Goal: Information Seeking & Learning: Find specific fact

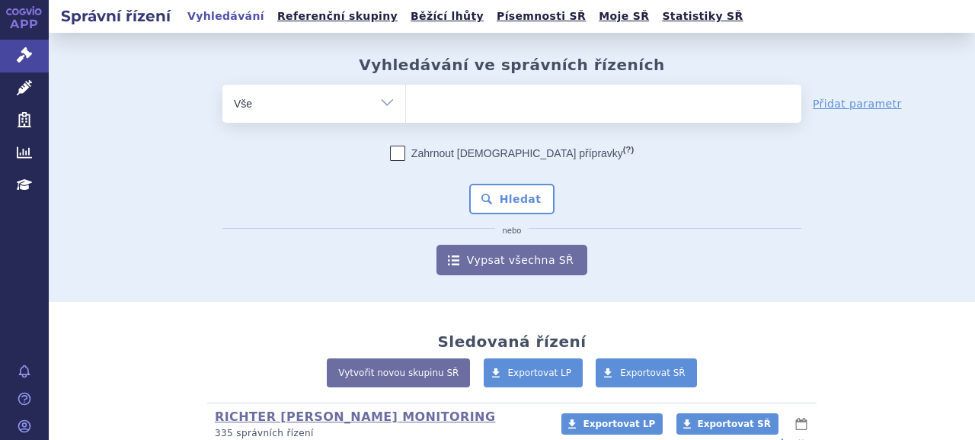
click at [536, 110] on ul at bounding box center [604, 101] width 396 height 32
click at [406, 110] on select at bounding box center [405, 103] width 1 height 38
click at [693, 111] on ul at bounding box center [604, 101] width 396 height 32
click at [406, 111] on select at bounding box center [405, 103] width 1 height 38
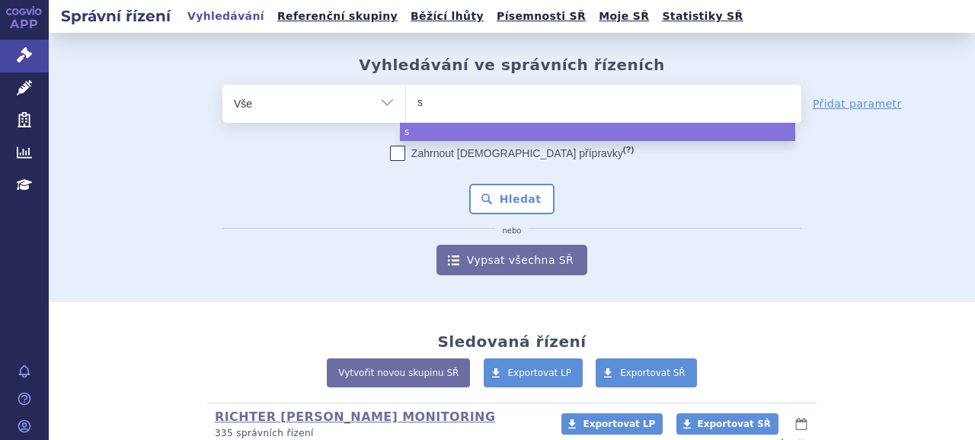
type input "sa"
type input "sar"
type input "sarc"
type input "sarcl"
type input "sarcli"
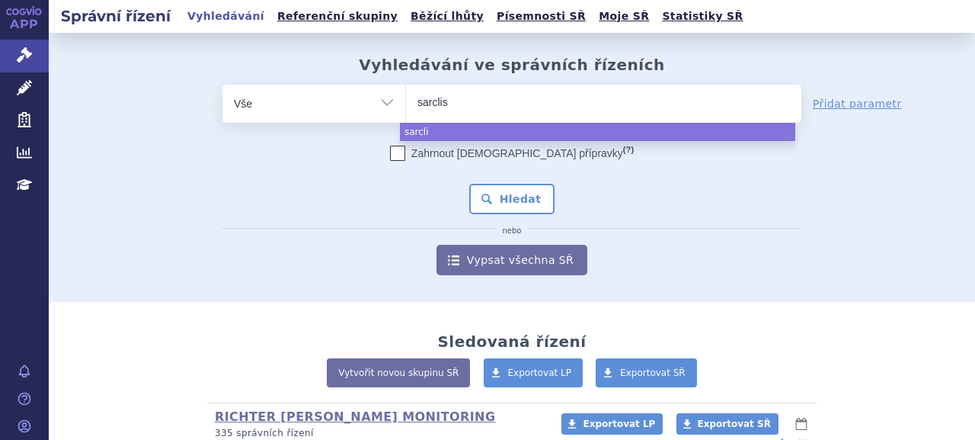
type input "sarclisa"
select select "[MEDICAL_DATA]"
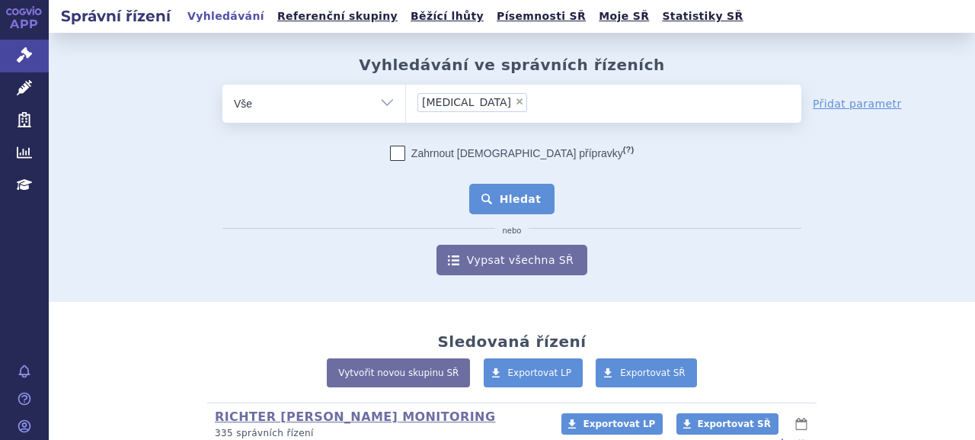
click at [502, 197] on button "Hledat" at bounding box center [512, 199] width 86 height 30
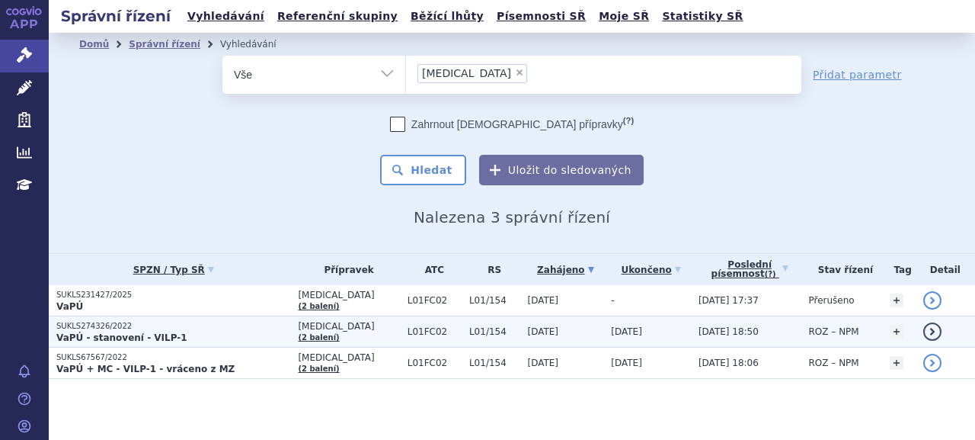
click at [143, 328] on p "SUKLS274326/2022" at bounding box center [173, 326] width 234 height 11
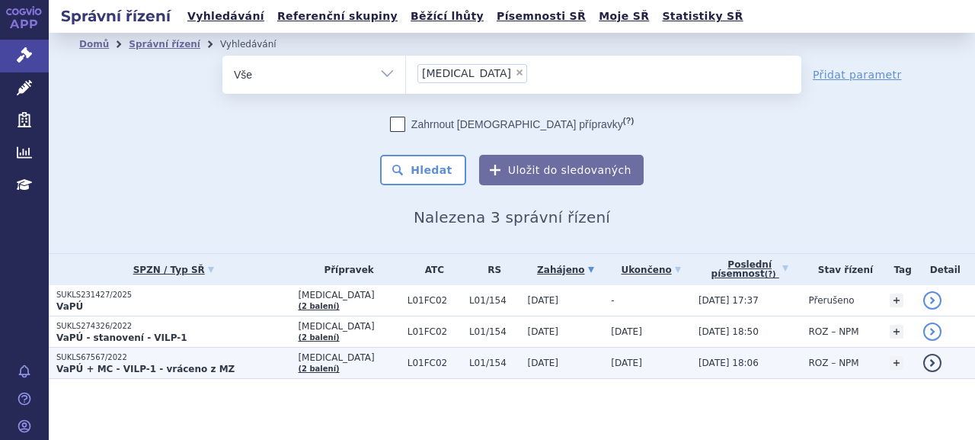
click at [120, 360] on p "SUKLS67567/2022" at bounding box center [173, 357] width 234 height 11
click at [187, 359] on p "SUKLS67567/2022" at bounding box center [173, 357] width 234 height 11
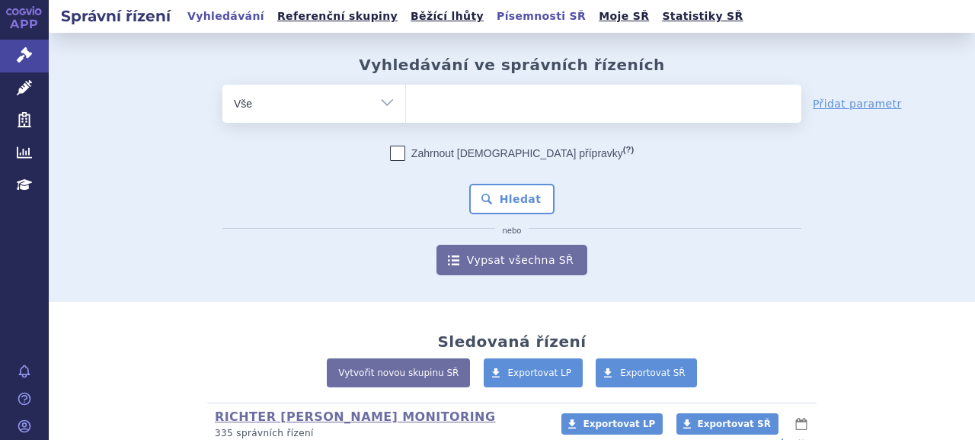
click at [492, 16] on link "Písemnosti SŘ" at bounding box center [541, 16] width 98 height 21
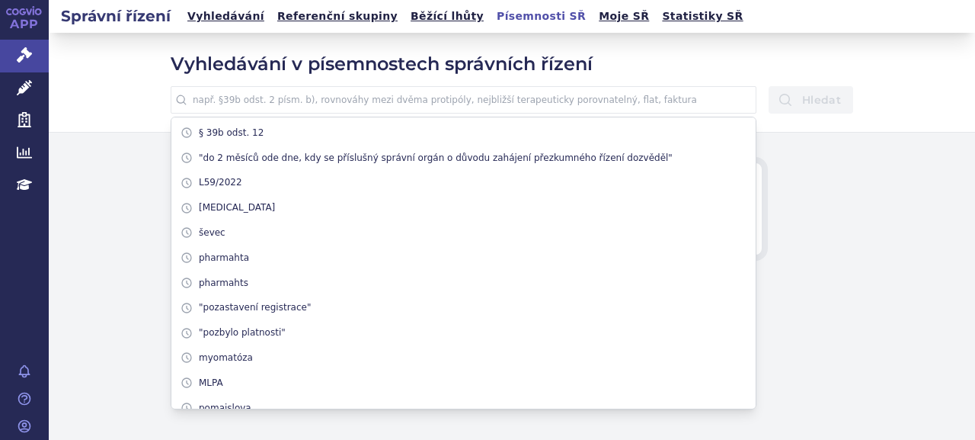
click at [437, 98] on input "text" at bounding box center [464, 99] width 586 height 27
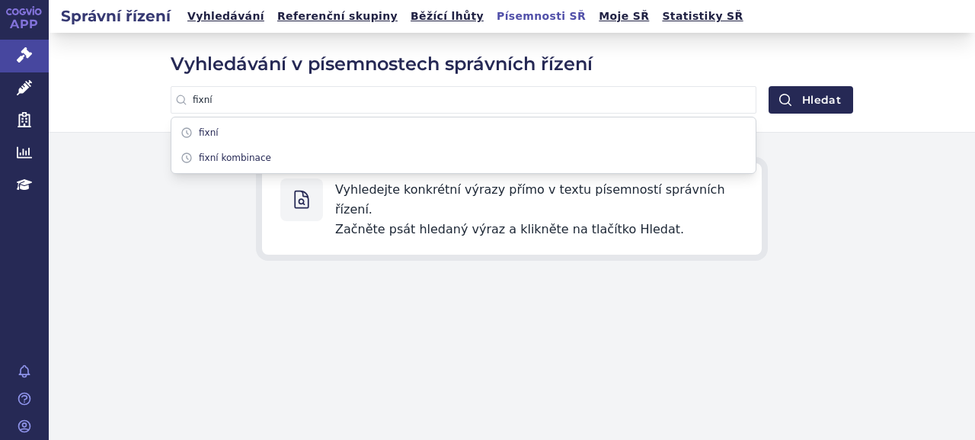
type input "fixní"
click at [769, 86] on button "Hledat" at bounding box center [811, 99] width 85 height 27
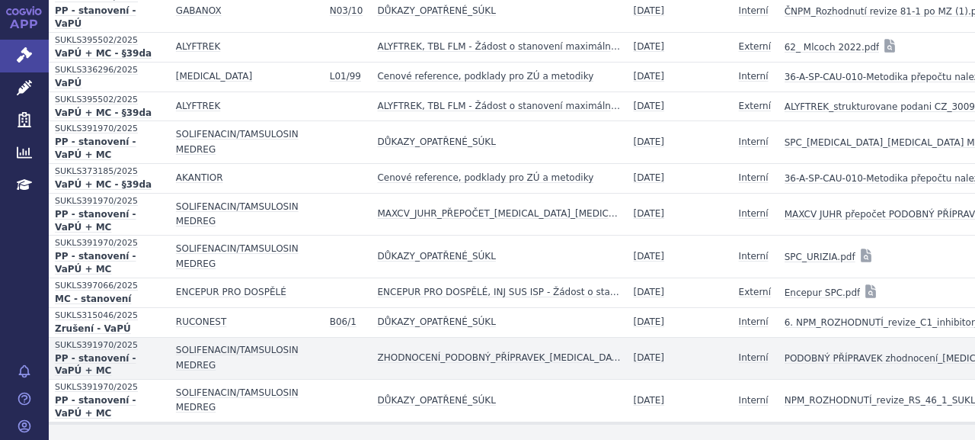
scroll to position [556, 0]
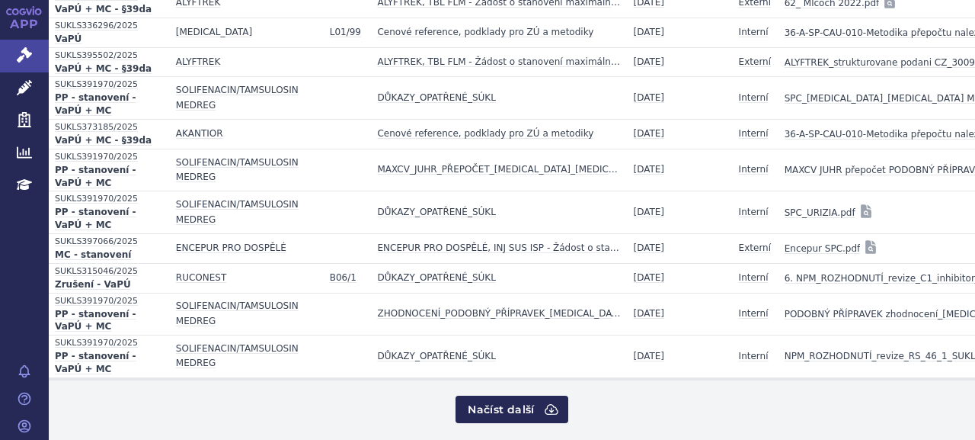
drag, startPoint x: 519, startPoint y: 393, endPoint x: 514, endPoint y: 386, distance: 8.7
click at [504, 396] on button "Načíst další" at bounding box center [512, 409] width 112 height 27
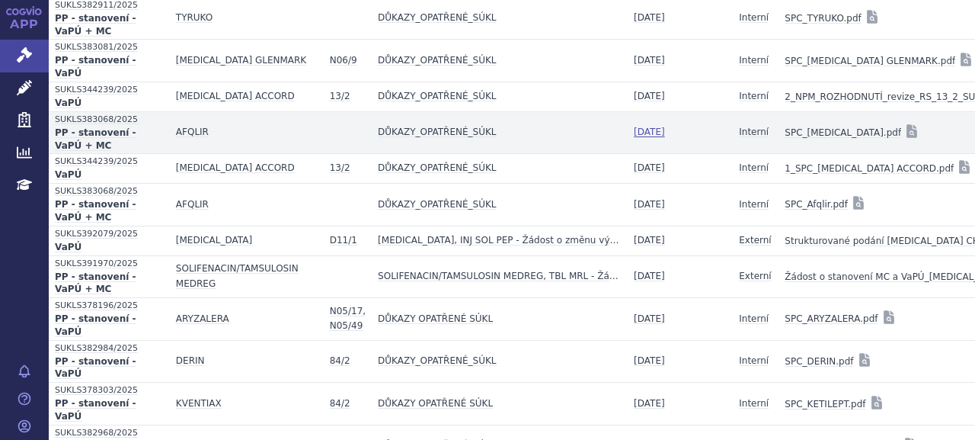
scroll to position [1268, 0]
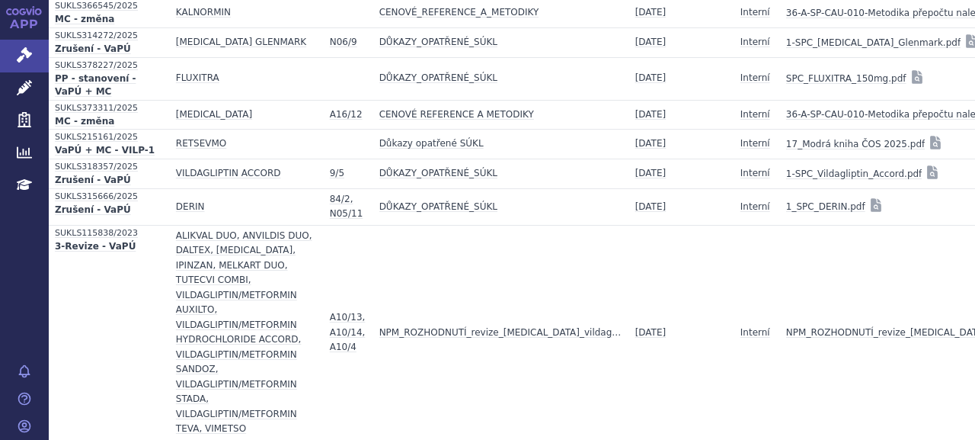
scroll to position [2152, 0]
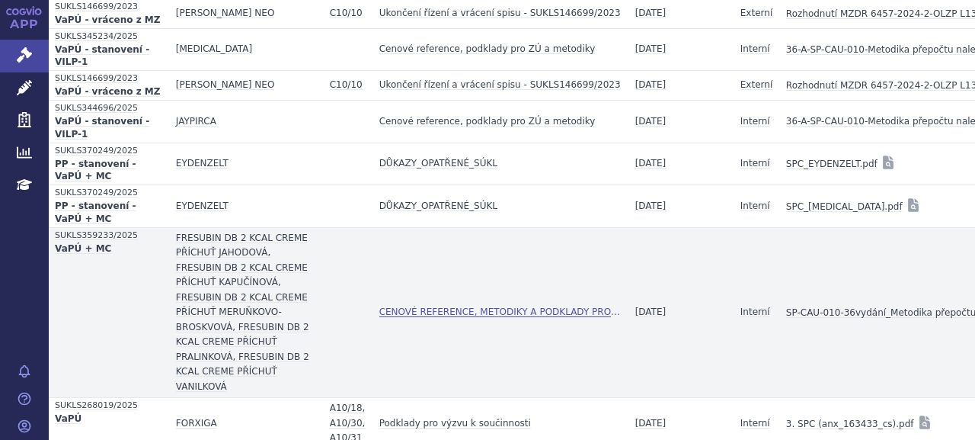
scroll to position [3126, 0]
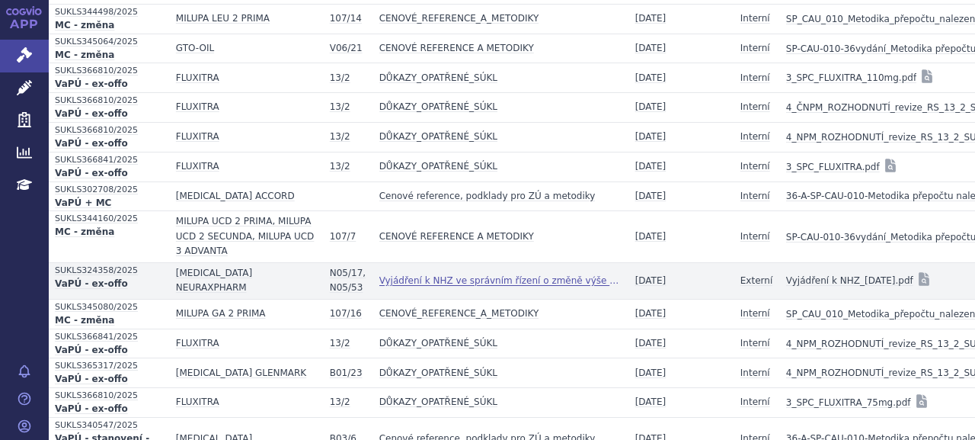
scroll to position [3774, 0]
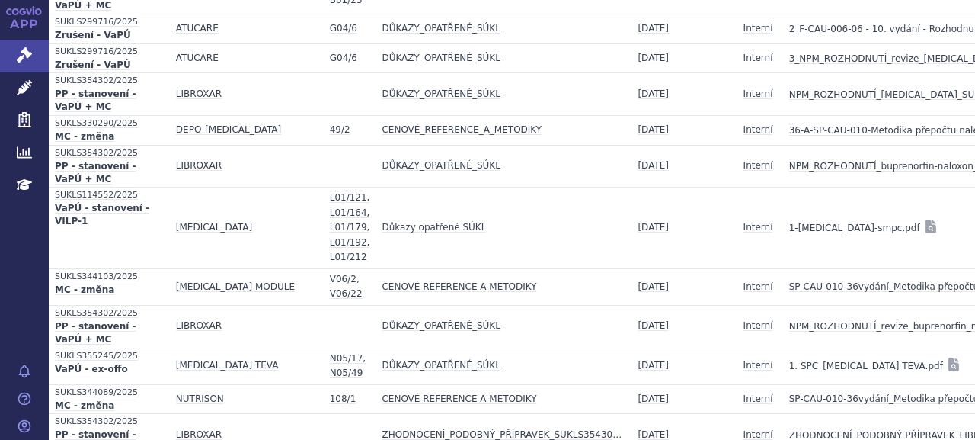
scroll to position [4555, 0]
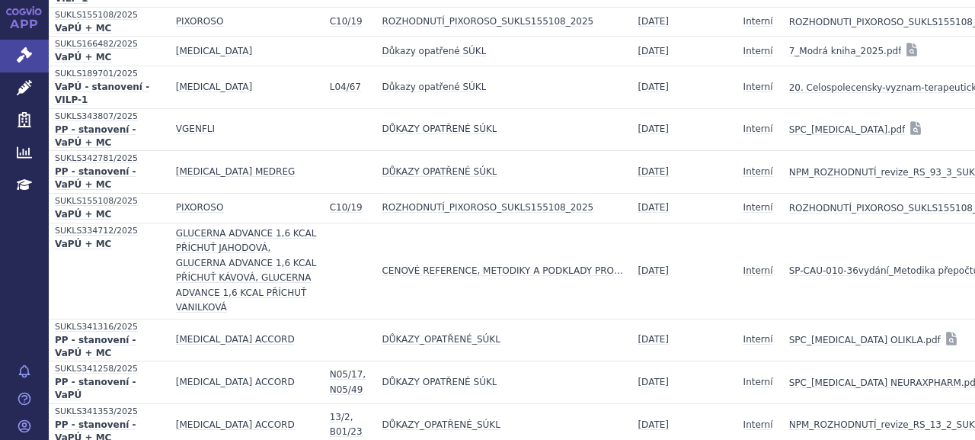
scroll to position [5377, 0]
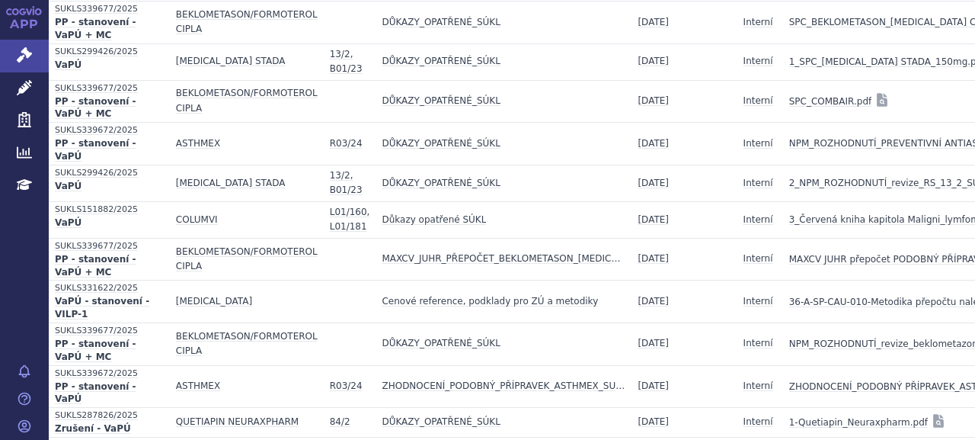
scroll to position [6107, 0]
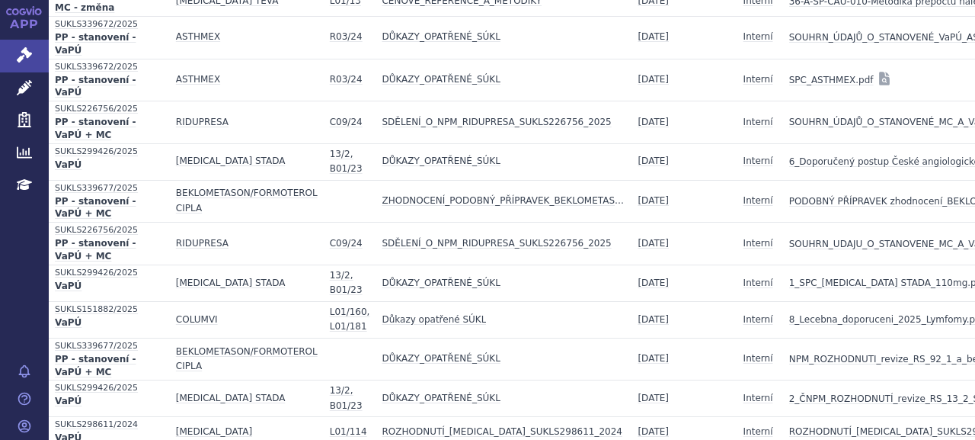
scroll to position [6805, 0]
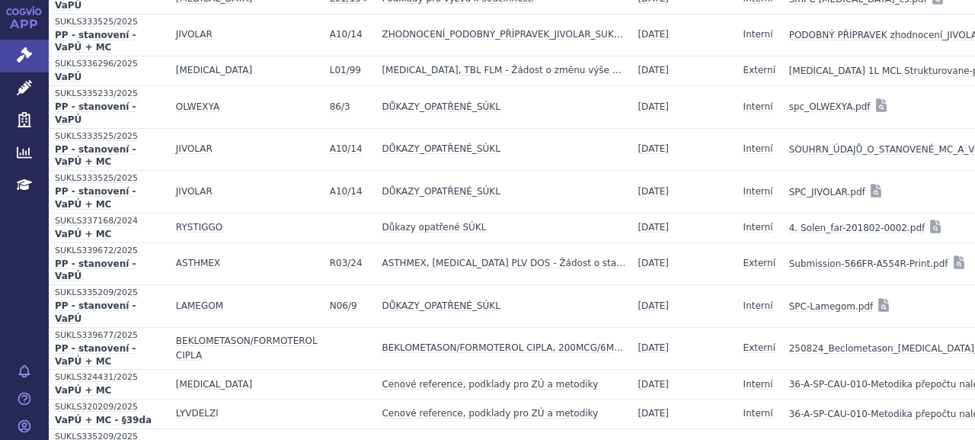
scroll to position [7491, 0]
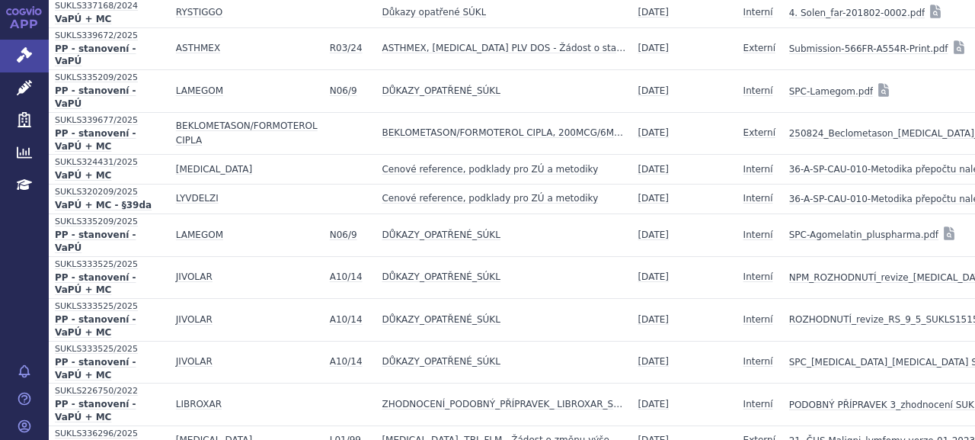
drag, startPoint x: 480, startPoint y: 392, endPoint x: 322, endPoint y: 399, distance: 158.6
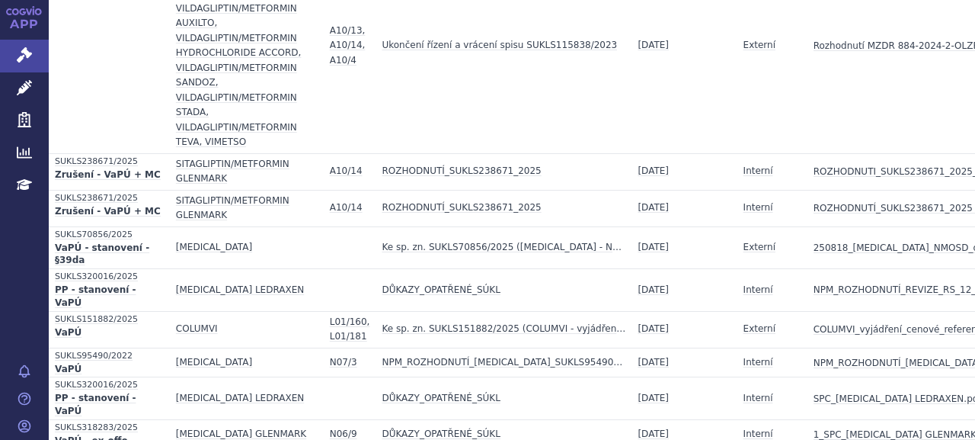
scroll to position [8565, 0]
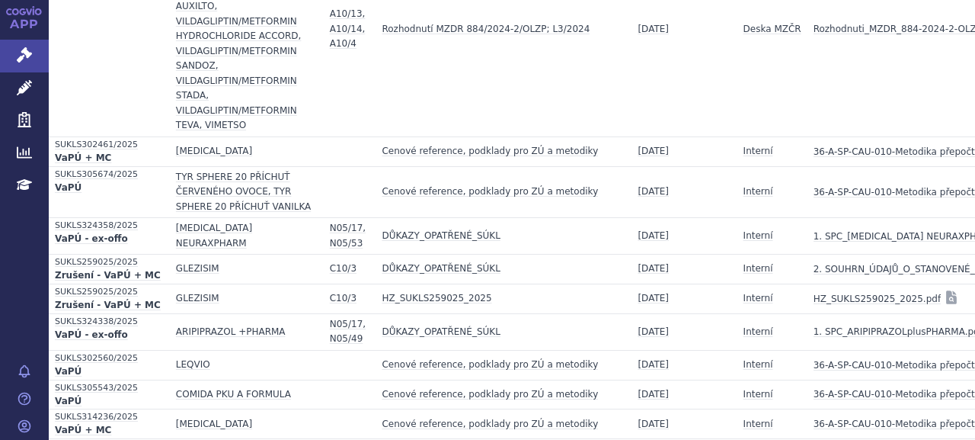
scroll to position [9194, 0]
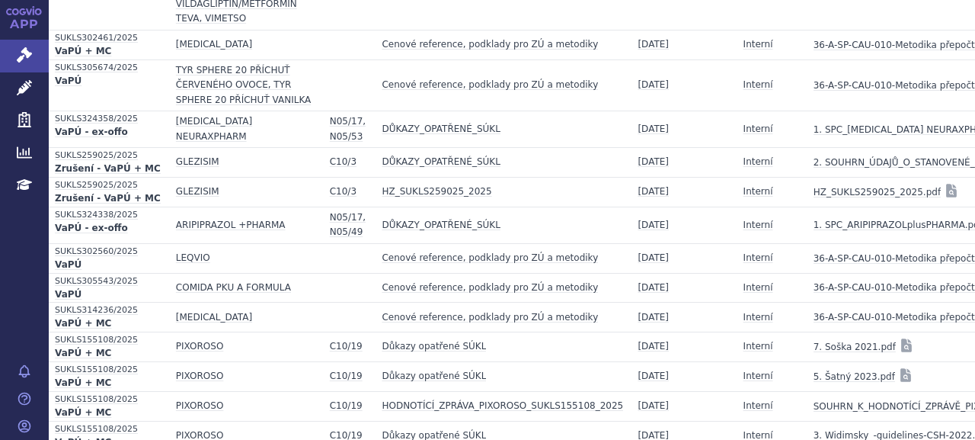
drag, startPoint x: 465, startPoint y: 383, endPoint x: 485, endPoint y: 385, distance: 20.6
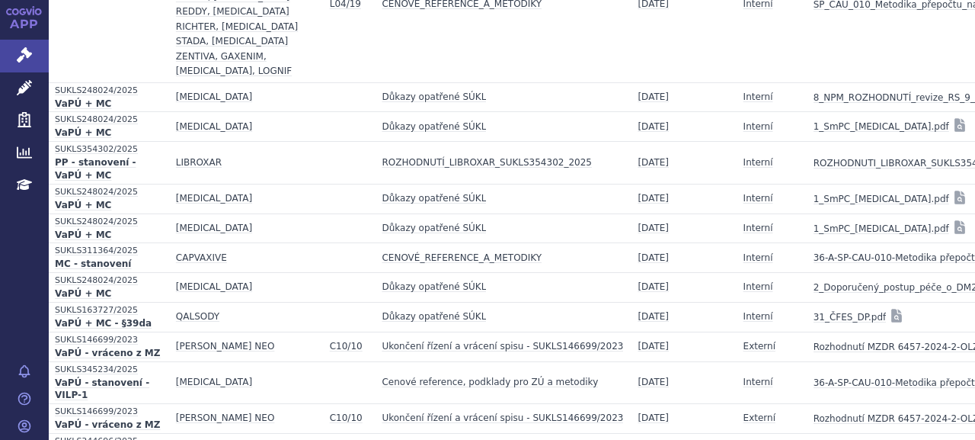
scroll to position [8104, 0]
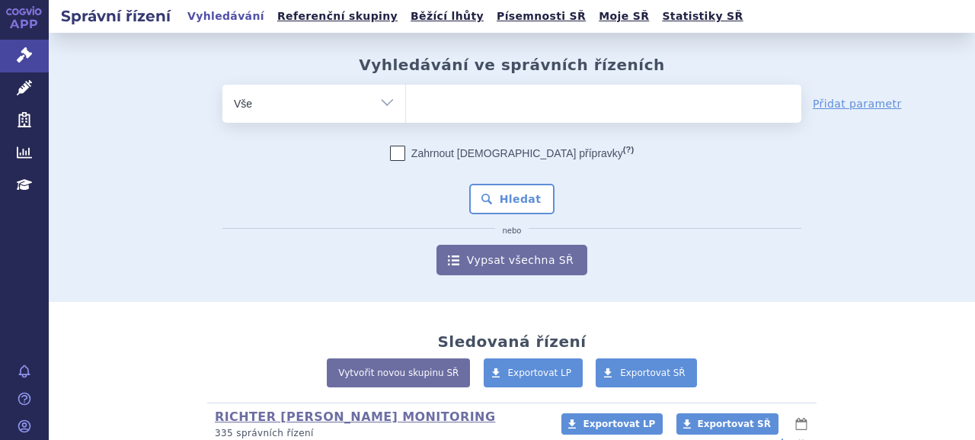
click at [477, 101] on ul at bounding box center [604, 101] width 396 height 32
click at [406, 101] on select at bounding box center [405, 103] width 1 height 38
type input "ze"
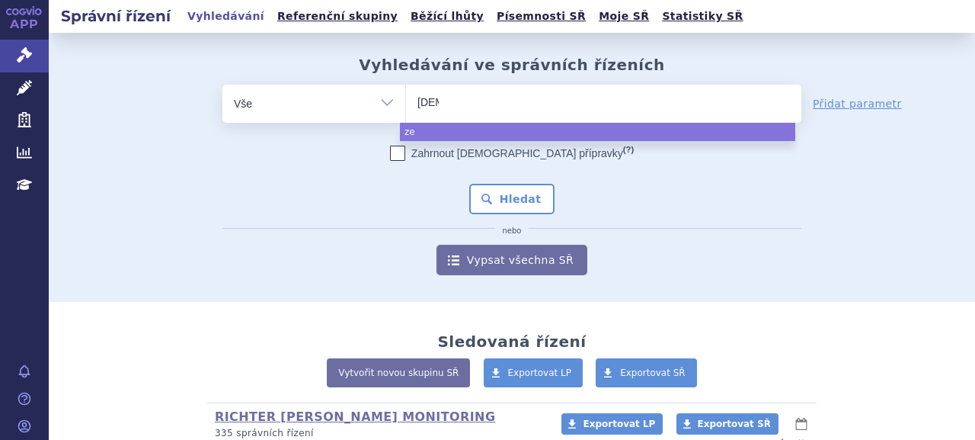
type input "zeno"
type input "zenon ne"
type input "zenon neo"
select select "zenon neo"
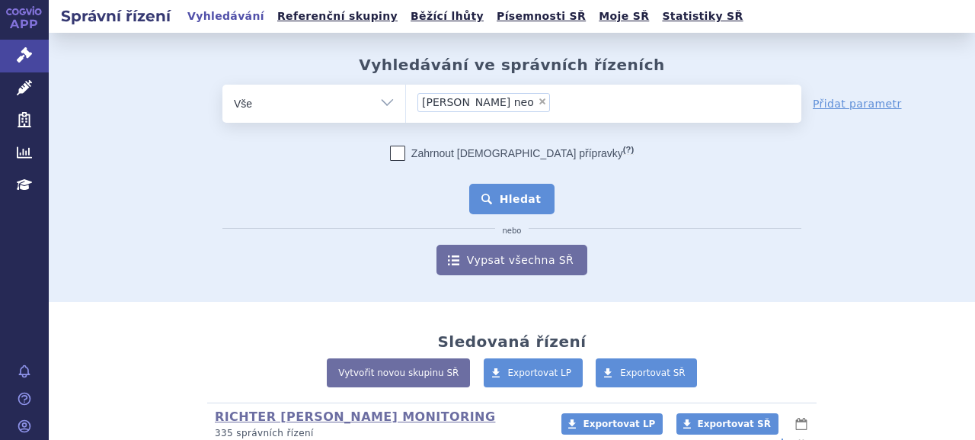
click at [510, 195] on button "Hledat" at bounding box center [512, 199] width 86 height 30
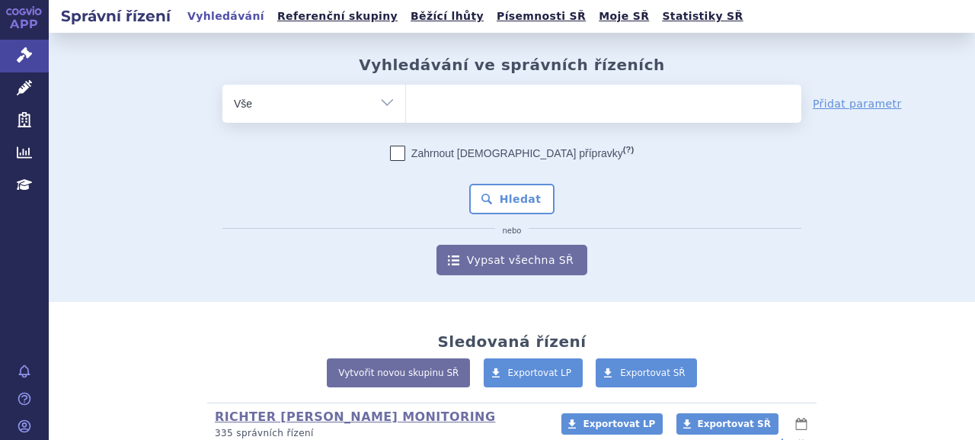
drag, startPoint x: 142, startPoint y: 438, endPoint x: 308, endPoint y: 341, distance: 192.3
click at [460, 102] on ul at bounding box center [604, 101] width 396 height 32
click at [406, 102] on select at bounding box center [405, 103] width 1 height 38
type input "al"
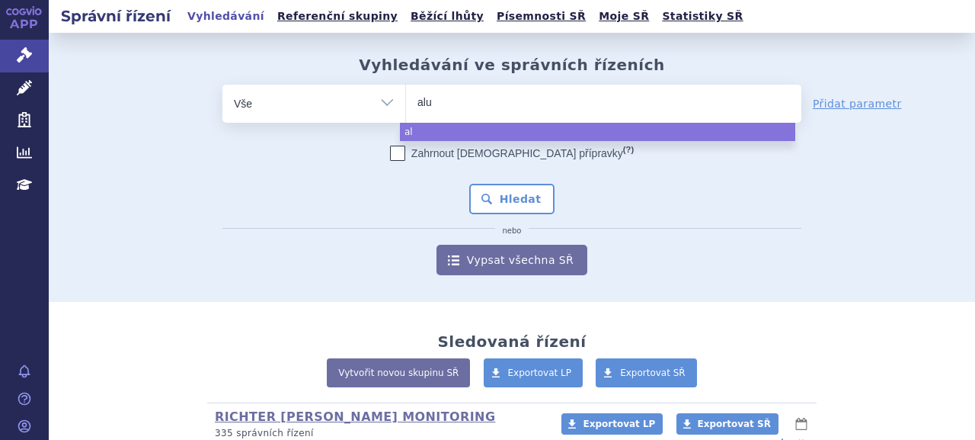
type input "alut"
type input "aluta"
type input "alutard"
select select "alutard"
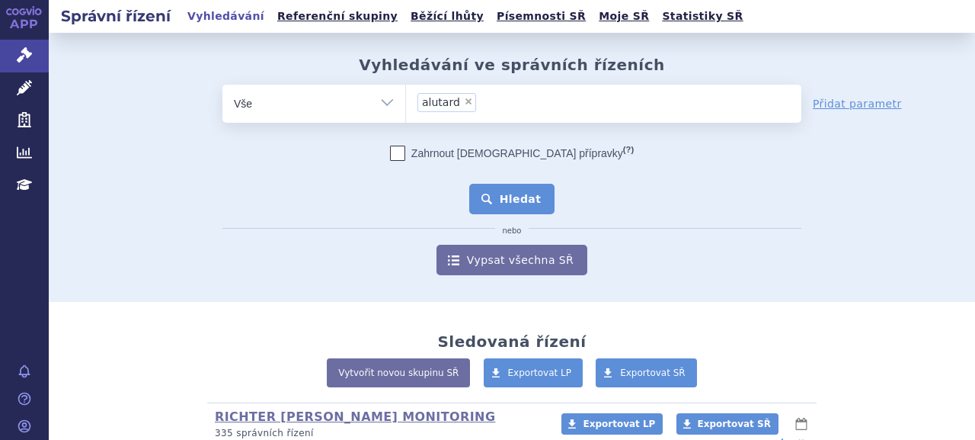
click at [517, 205] on button "Hledat" at bounding box center [512, 199] width 86 height 30
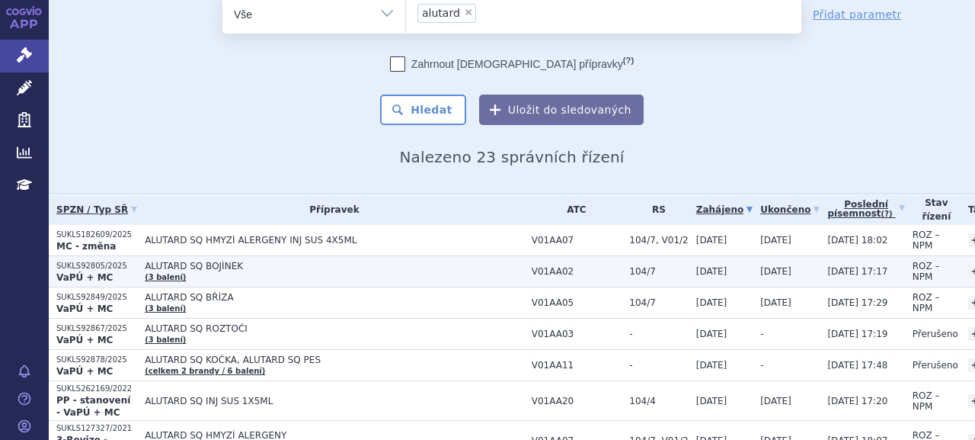
scroll to position [76, 0]
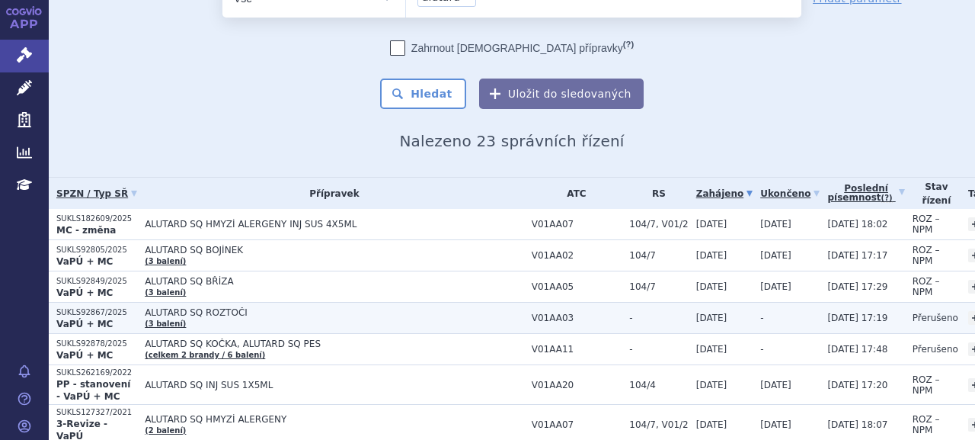
drag, startPoint x: 110, startPoint y: 307, endPoint x: 92, endPoint y: 323, distance: 23.7
click at [92, 323] on strong "VaPÚ + MC" at bounding box center [84, 324] width 56 height 11
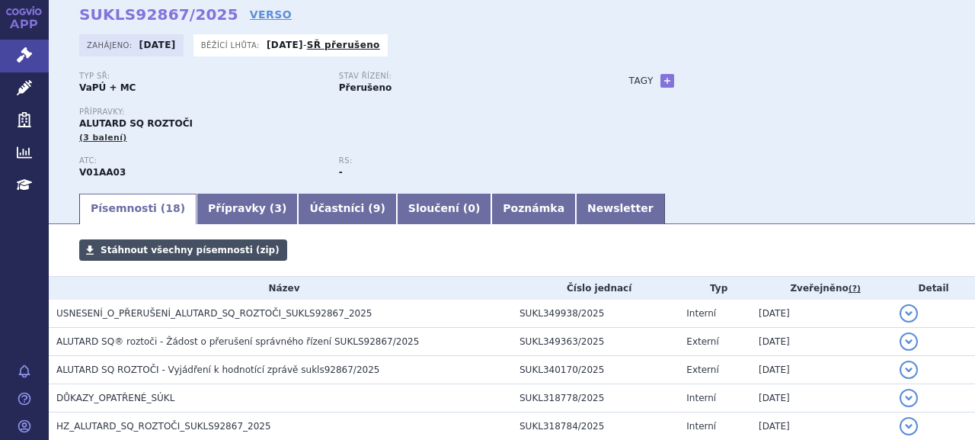
scroll to position [152, 0]
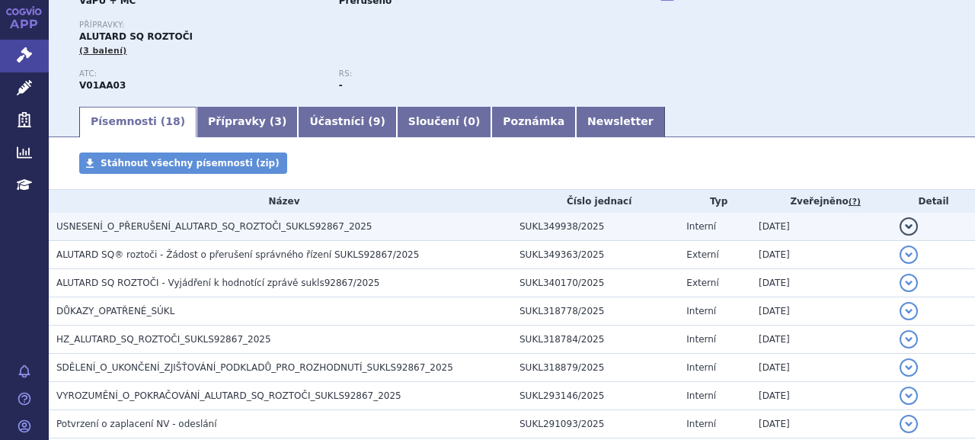
click at [235, 237] on td "USNESENÍ_O_PŘERUŠENÍ_ALUTARD_SQ_ROZTOČI_SUKLS92867_2025" at bounding box center [280, 227] width 463 height 28
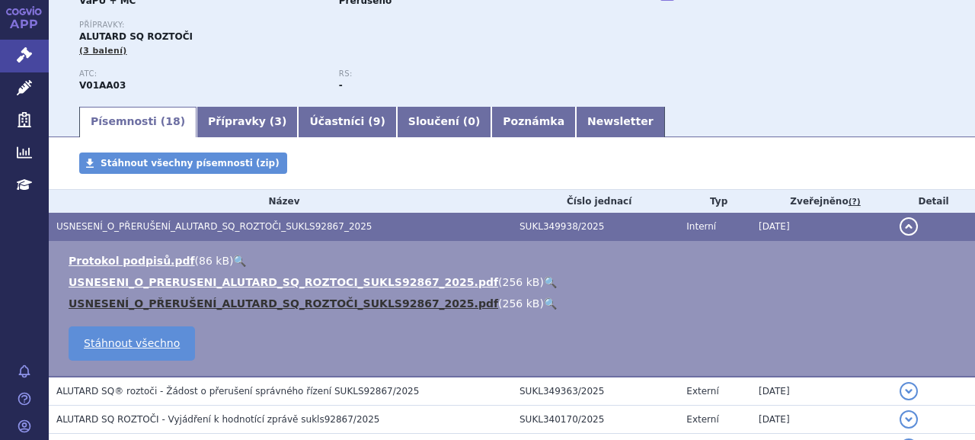
click at [239, 299] on link "USNESENÍ_O_PŘERUŠENÍ_ALUTARD_SQ_ROZTOČI_SUKLS92867_2025.pdf" at bounding box center [284, 303] width 430 height 12
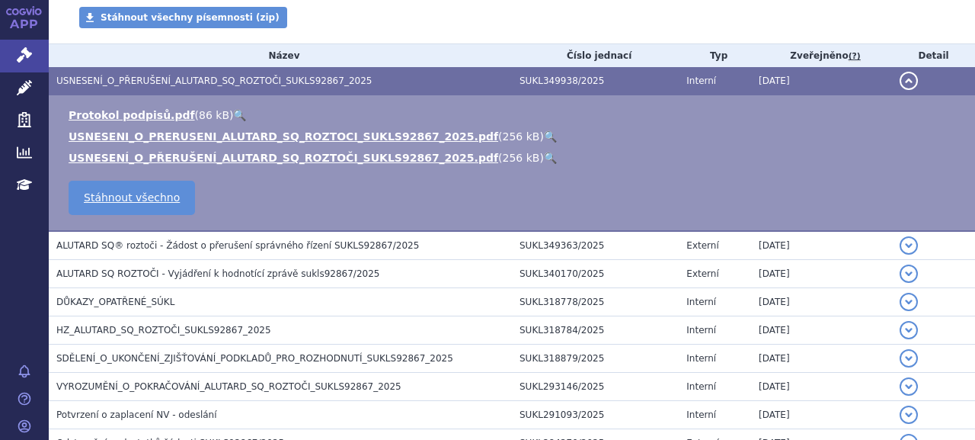
scroll to position [305, 0]
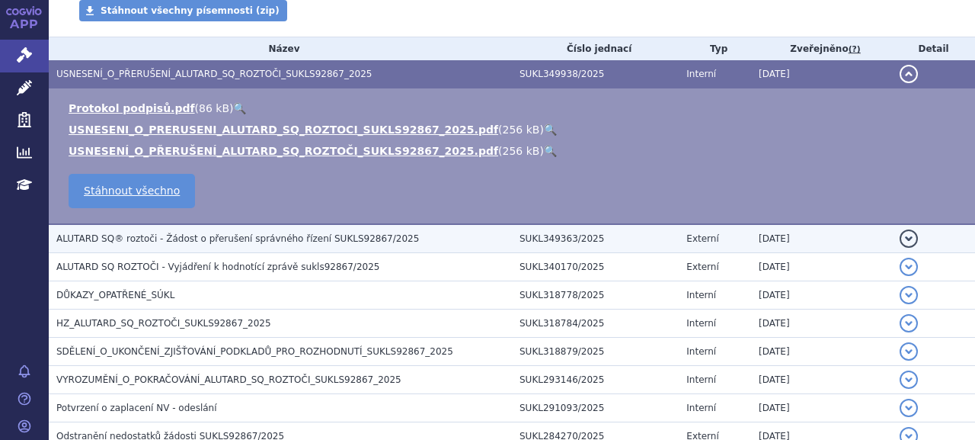
click at [270, 239] on span "ALUTARD SQ® roztoči - Žádost o přerušení správného řízení SUKLS92867/2025" at bounding box center [237, 238] width 363 height 11
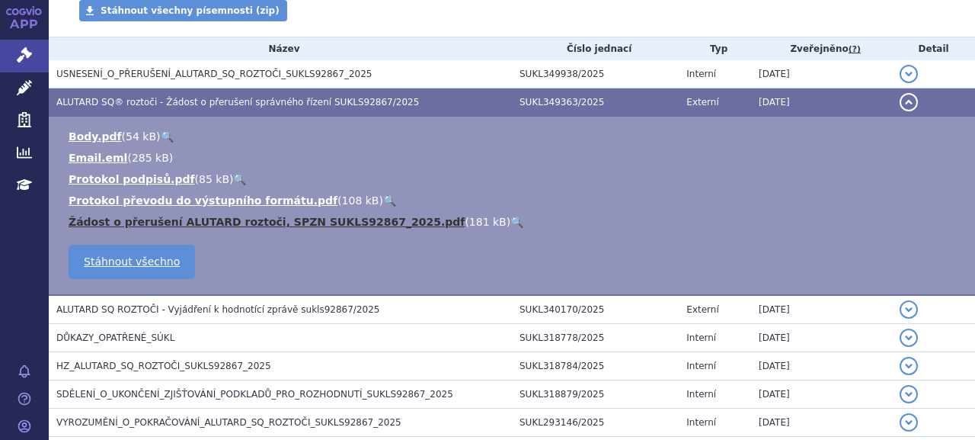
click at [232, 220] on link "Žádost o přerušení ALUTARD roztoči, SPZN SUKLS92867_2025.pdf" at bounding box center [267, 222] width 396 height 12
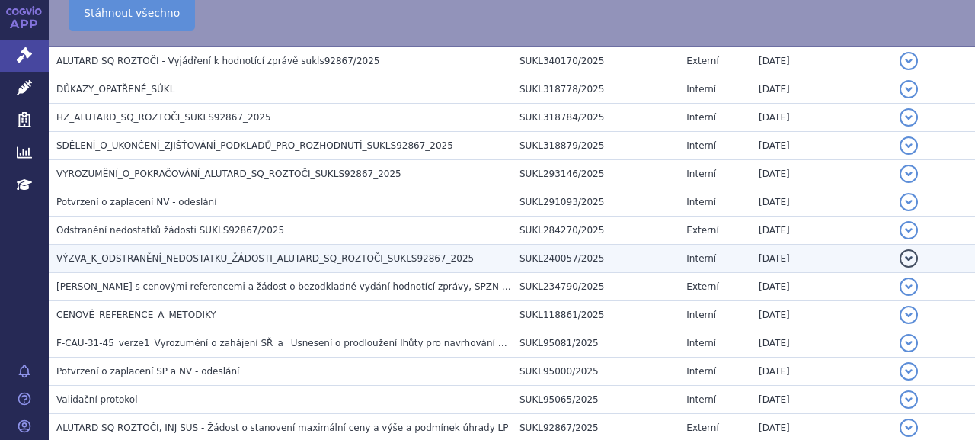
scroll to position [547, 0]
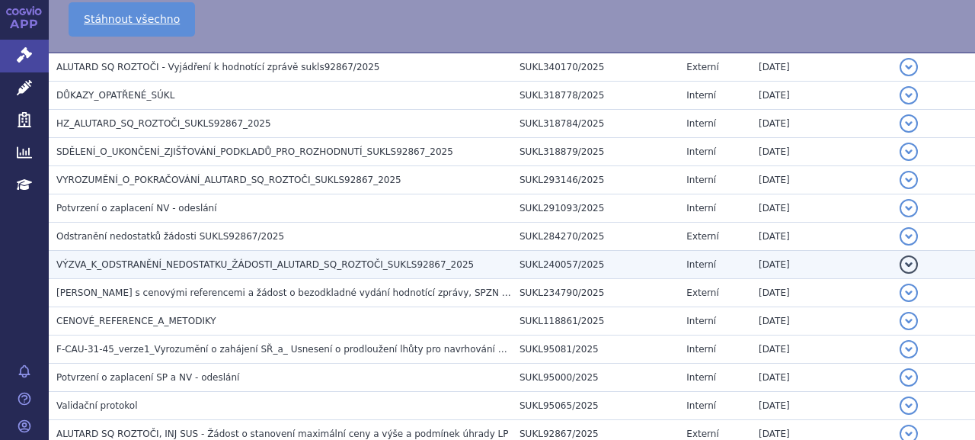
click at [162, 259] on span "VÝZVA_K_ODSTRANĚNÍ_NEDOSTATKU_ŽÁDOSTI_ALUTARD_SQ_ROZTOČI_SUKLS92867_2025" at bounding box center [265, 264] width 418 height 11
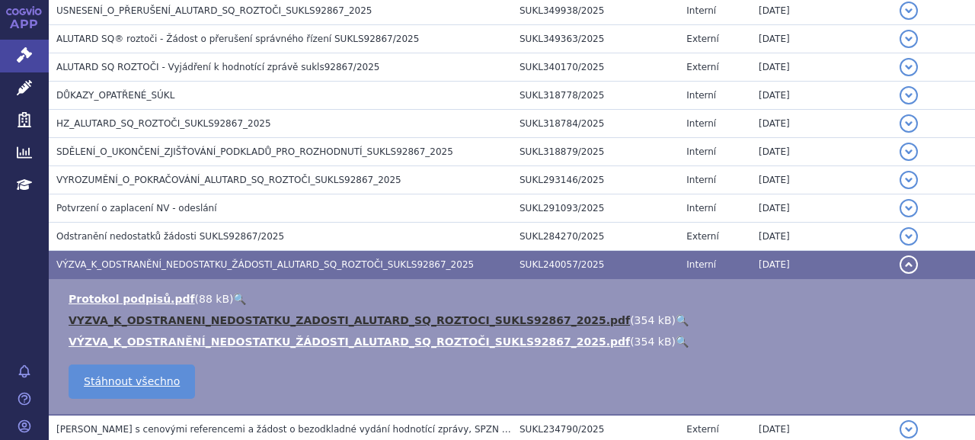
click at [165, 319] on link "VYZVA_K_ODSTRANENI_NEDOSTATKU_ZADOSTI_ALUTARD_SQ_ROZTOCI_SUKLS92867_2025.pdf" at bounding box center [350, 320] width 562 height 12
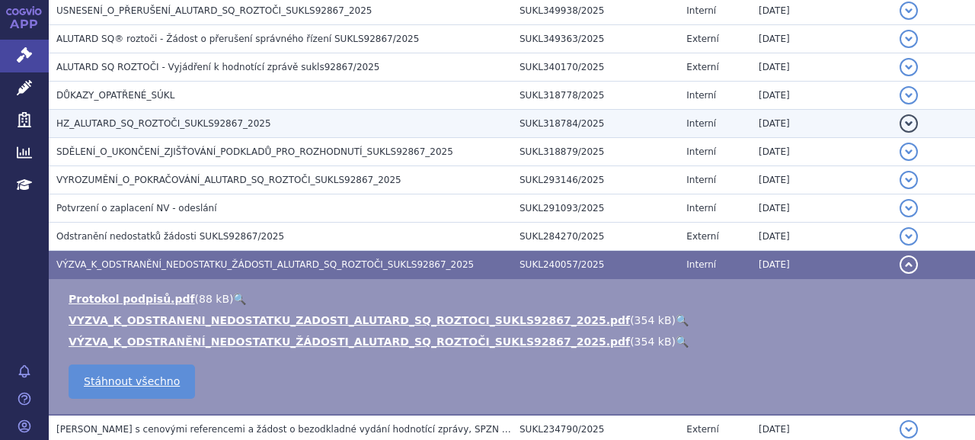
scroll to position [292, 0]
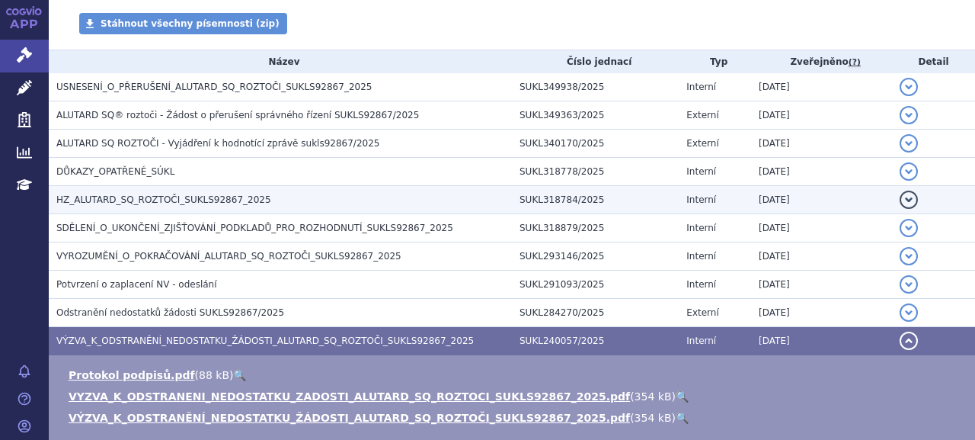
click at [205, 196] on span "HZ_ALUTARD_SQ_ROZTOČI_SUKLS92867_2025" at bounding box center [163, 199] width 215 height 11
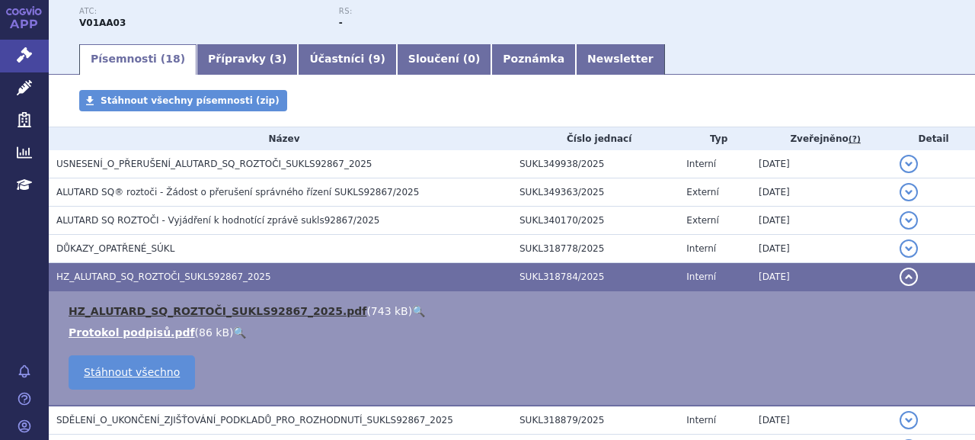
scroll to position [216, 0]
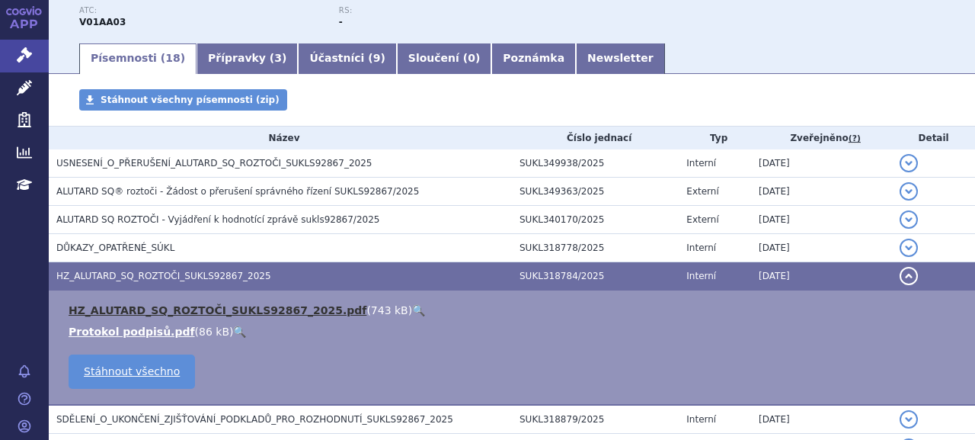
click at [223, 310] on link "HZ_ALUTARD_SQ_ROZTOČI_SUKLS92867_2025.pdf" at bounding box center [218, 310] width 298 height 12
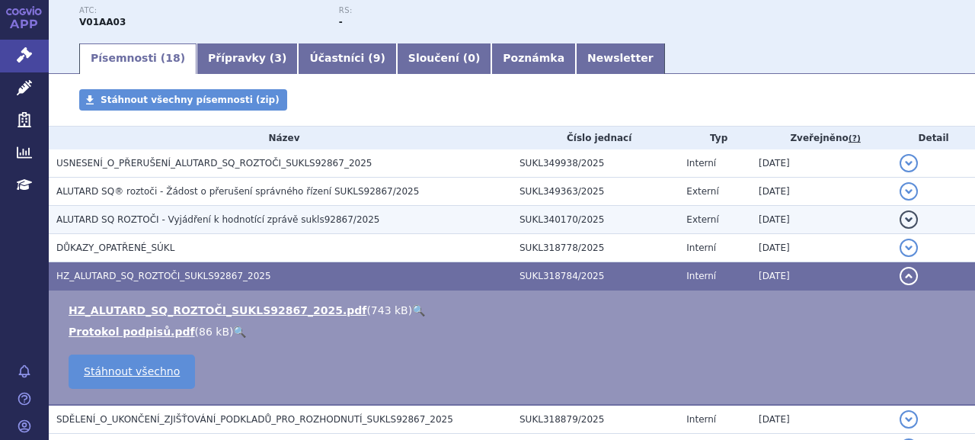
click at [303, 221] on span "ALUTARD SQ ROZTOČI - Vyjádření k hodnotící zprávě sukls92867/2025" at bounding box center [217, 219] width 323 height 11
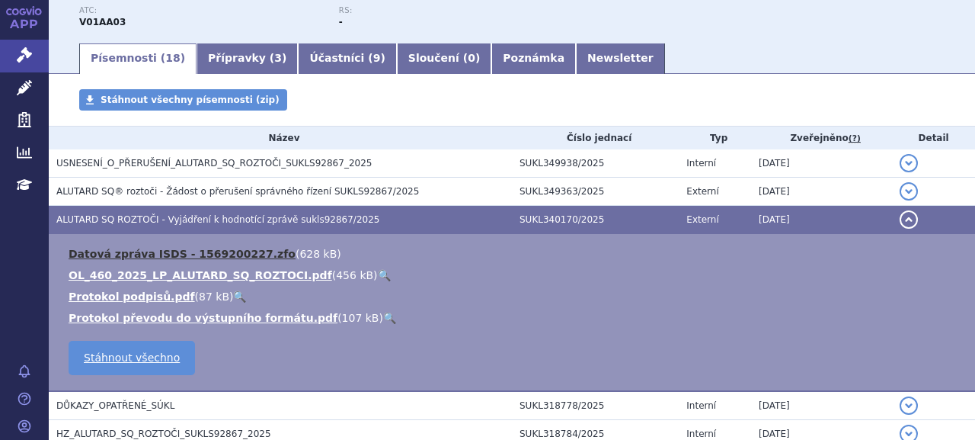
click at [219, 248] on link "Datová zpráva ISDS - 1569200227.zfo" at bounding box center [182, 254] width 227 height 12
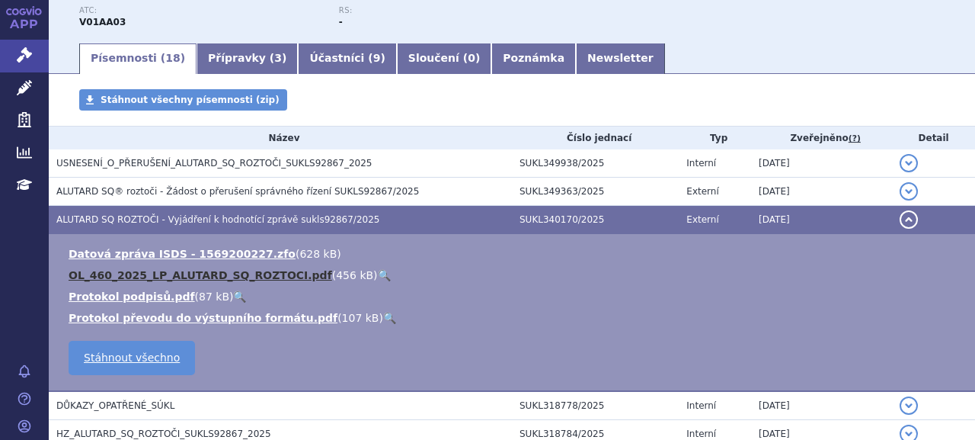
click at [220, 269] on link "OL_460_2025_LP_ALUTARD_SQ_ROZTOCI.pdf" at bounding box center [201, 275] width 264 height 12
click at [222, 275] on link "OL_460_2025_LP_ALUTARD_SQ_ROZTOCI.pdf" at bounding box center [201, 275] width 264 height 12
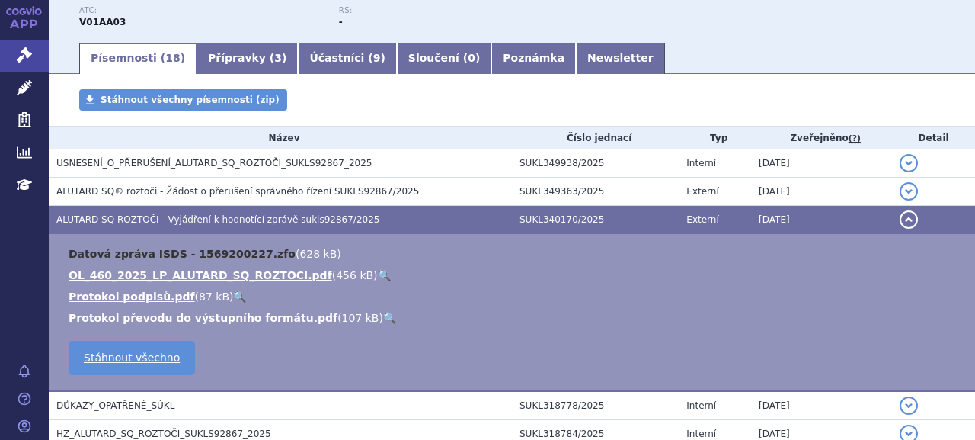
click at [250, 258] on link "Datová zpráva ISDS - 1569200227.zfo" at bounding box center [182, 254] width 227 height 12
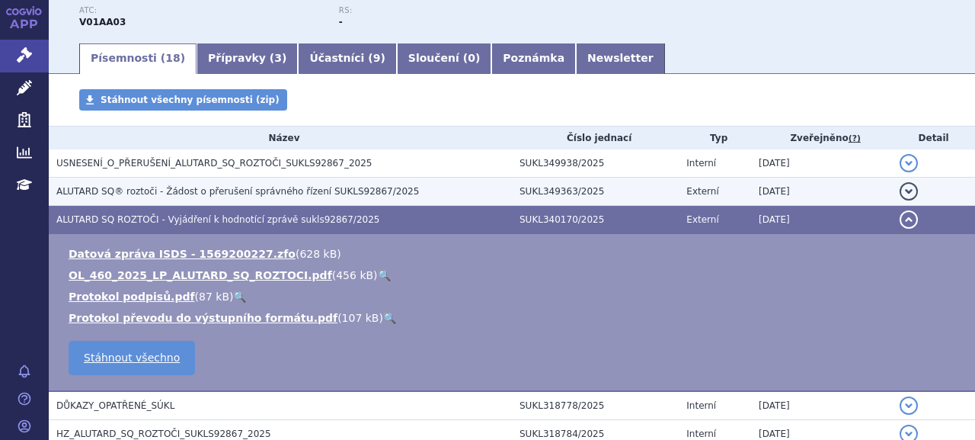
click at [255, 191] on span "ALUTARD SQ® roztoči - Žádost o přerušení správného řízení SUKLS92867/2025" at bounding box center [237, 191] width 363 height 11
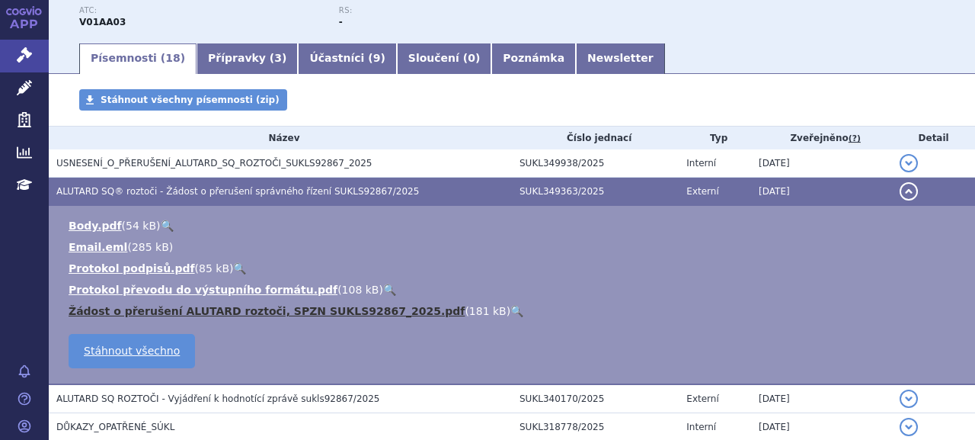
click at [197, 313] on link "Žádost o přerušení ALUTARD roztoči, SPZN SUKLS92867_2025.pdf" at bounding box center [267, 311] width 396 height 12
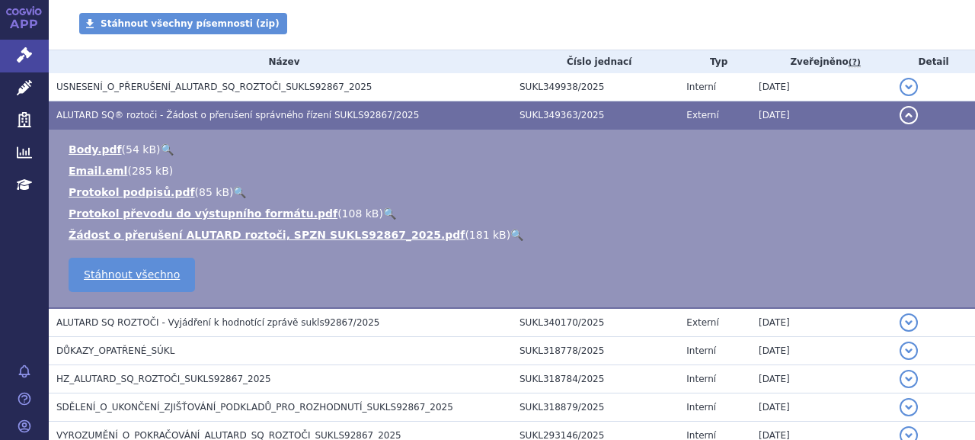
scroll to position [0, 0]
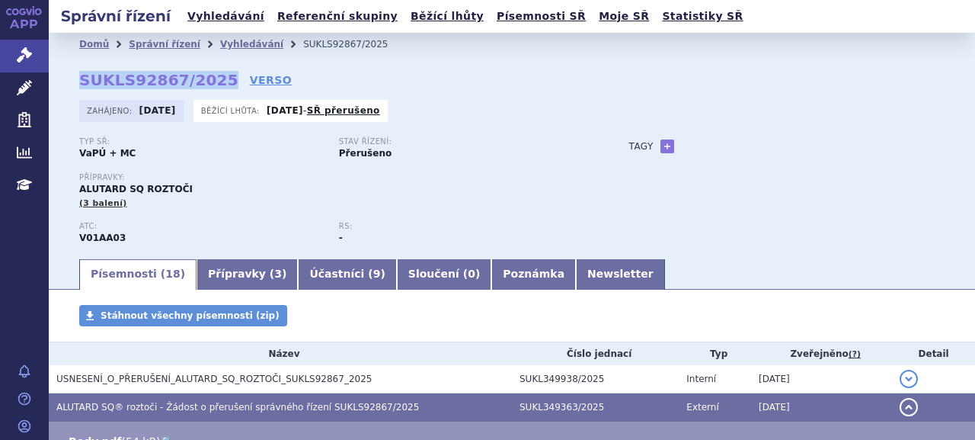
drag, startPoint x: 78, startPoint y: 80, endPoint x: 211, endPoint y: 82, distance: 133.4
click at [211, 82] on div "Domů Správní řízení Vyhledávání SUKLS92867/2025 SUKLS92867/2025 VERSO Zahájeno:…" at bounding box center [512, 156] width 927 height 201
copy strong "SUKLS92867/2025"
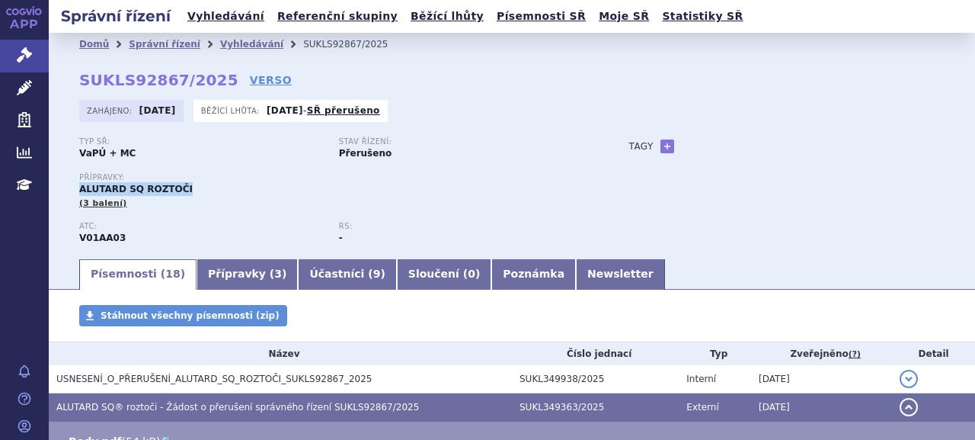
drag, startPoint x: 80, startPoint y: 188, endPoint x: 194, endPoint y: 194, distance: 113.7
click at [194, 194] on div "Přípravky: ALUTARD SQ ROZTOČI (3 balení)" at bounding box center [339, 191] width 520 height 37
copy span "ALUTARD SQ ROZTOČI"
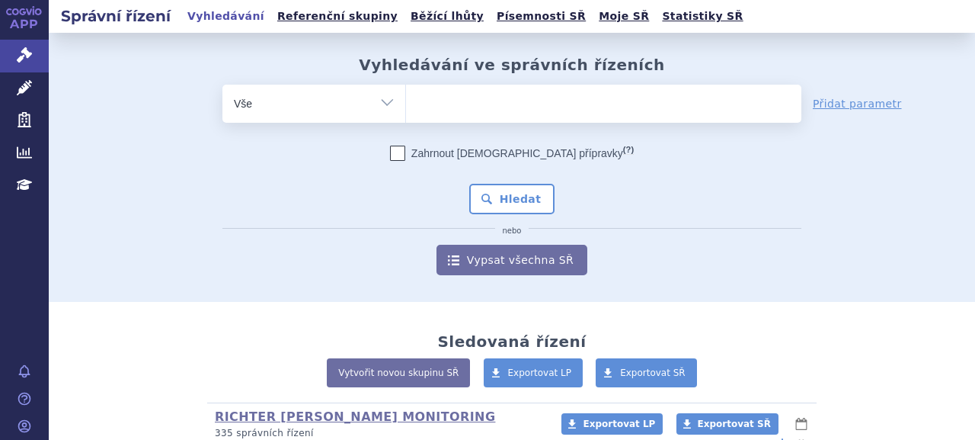
click at [488, 115] on ul at bounding box center [604, 101] width 396 height 32
click at [406, 115] on select at bounding box center [405, 103] width 1 height 38
paste input "SUKLS92878/2025"
type input "SUKLS92878/2025"
select select "SUKLS92878/2025"
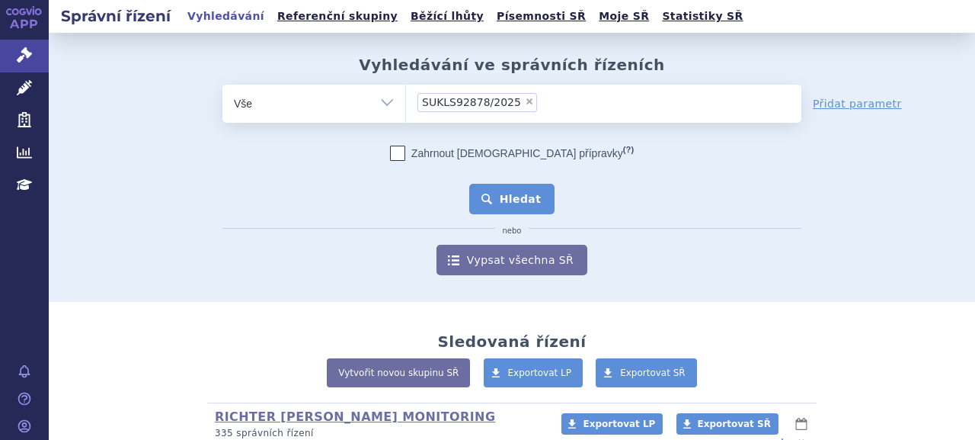
click at [508, 199] on button "Hledat" at bounding box center [512, 199] width 86 height 30
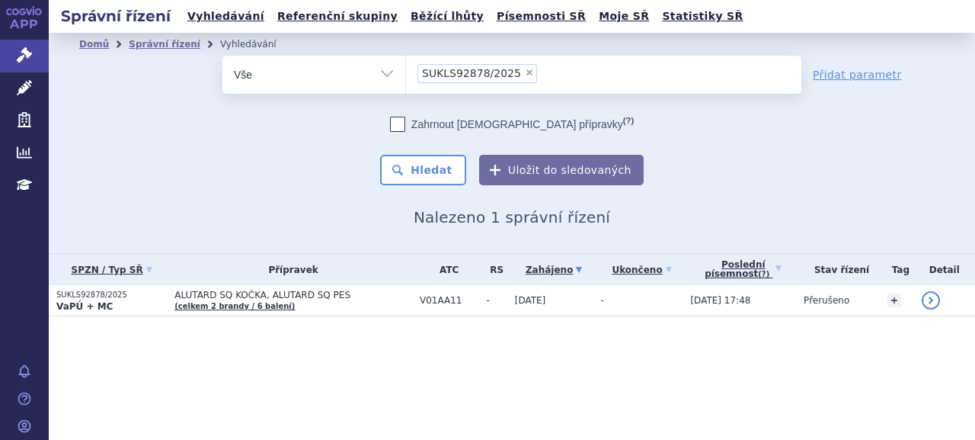
click at [104, 301] on strong "VaPÚ + MC" at bounding box center [84, 306] width 56 height 11
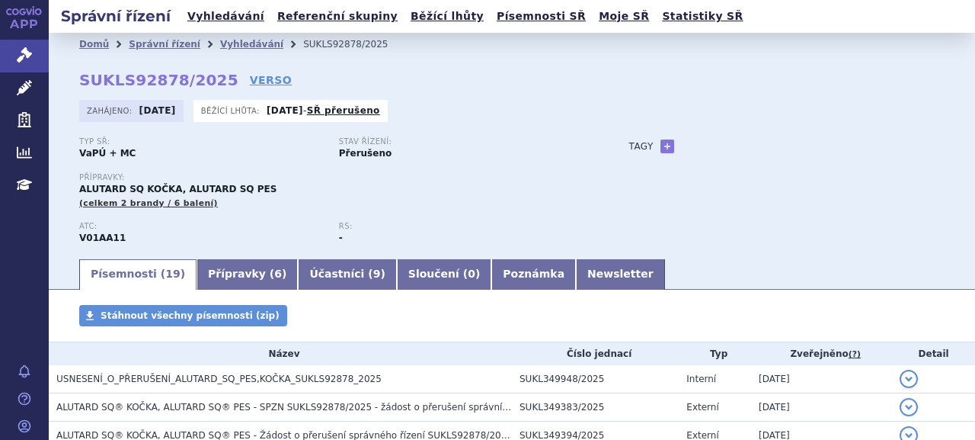
scroll to position [76, 0]
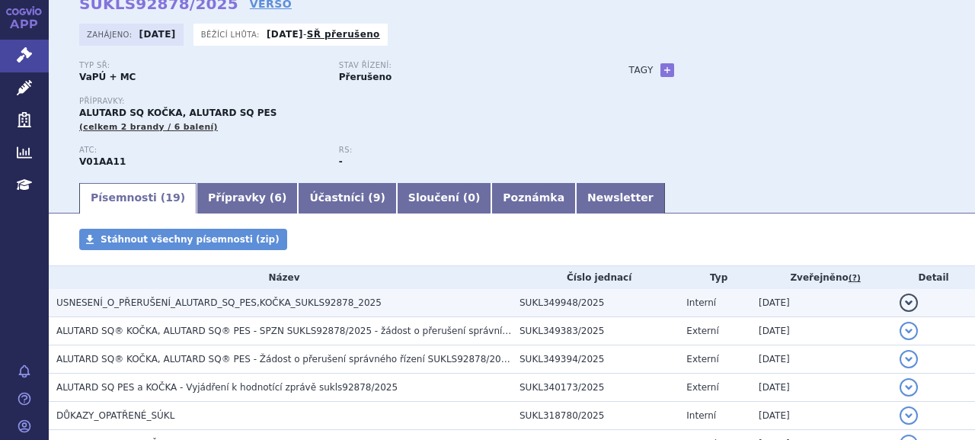
click at [236, 299] on span "USNESENÍ_O_PŘERUŠENÍ_ALUTARD_SQ_PES,KOČKA_SUKLS92878_2025" at bounding box center [218, 302] width 325 height 11
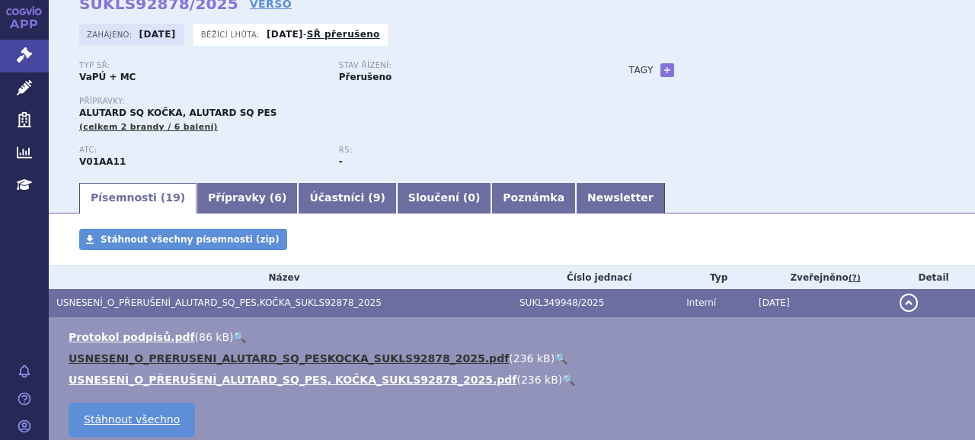
click at [264, 359] on link "USNESENI_O_PRERUSENI_ALUTARD_SQ_PESKOCKA_SUKLS92878_2025.pdf" at bounding box center [289, 358] width 440 height 12
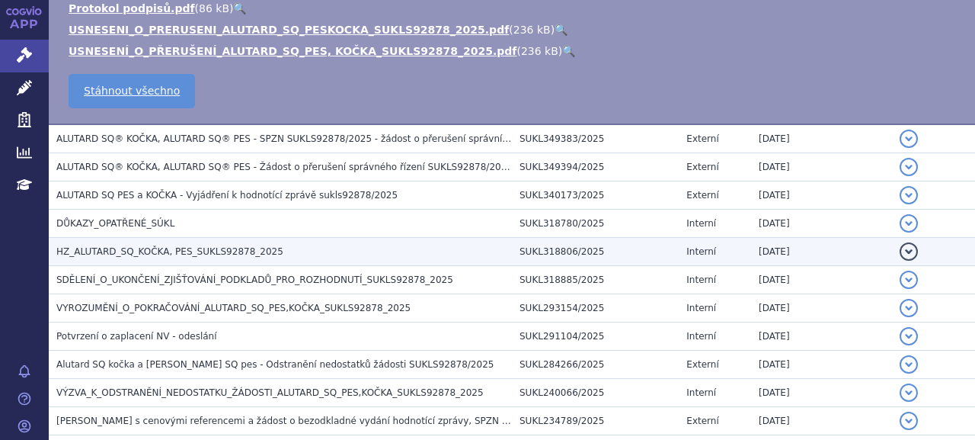
scroll to position [381, 0]
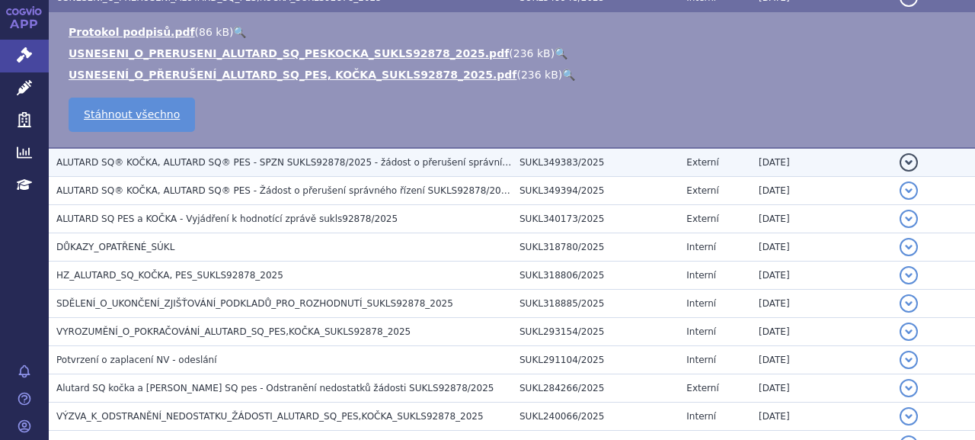
click at [209, 161] on span "ALUTARD SQ® KOČKA, ALUTARD SQ® PES - SPZN SUKLS92878/2025 - žádost o přerušení …" at bounding box center [298, 162] width 485 height 11
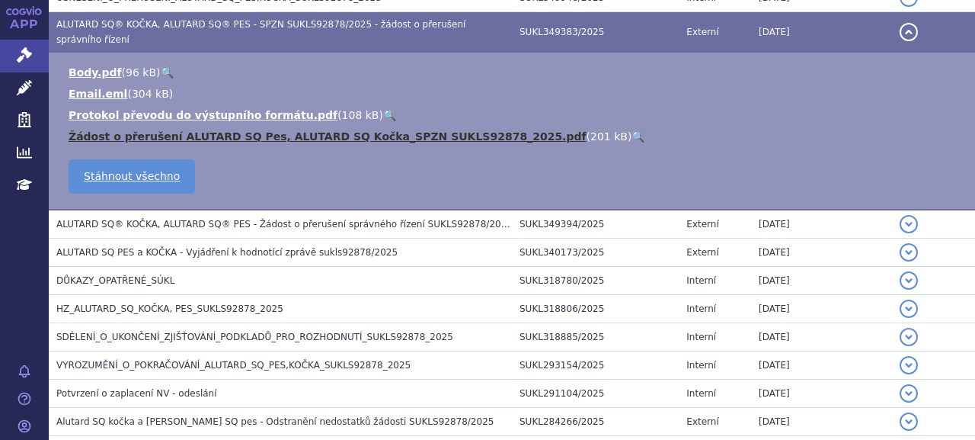
click at [219, 130] on link "Žádost o přerušení ALUTARD SQ Pes, ALUTARD SQ Kočka_SPZN SUKLS92878_2025.pdf" at bounding box center [328, 136] width 518 height 12
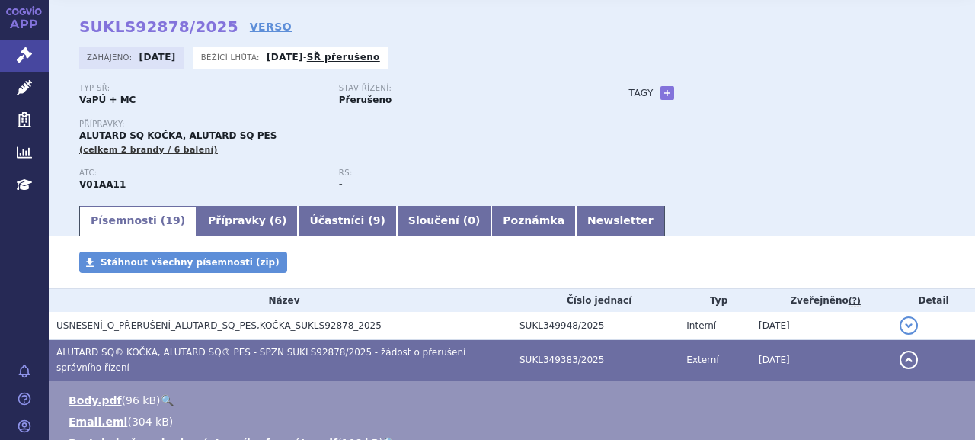
scroll to position [0, 0]
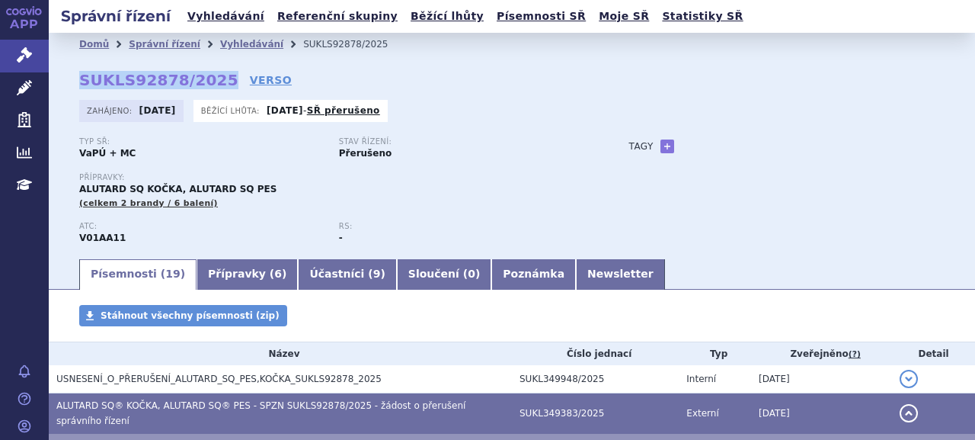
drag, startPoint x: 82, startPoint y: 79, endPoint x: 209, endPoint y: 77, distance: 127.3
click at [209, 77] on strong "SUKLS92878/2025" at bounding box center [158, 80] width 159 height 18
copy strong "SUKLS92878/2025"
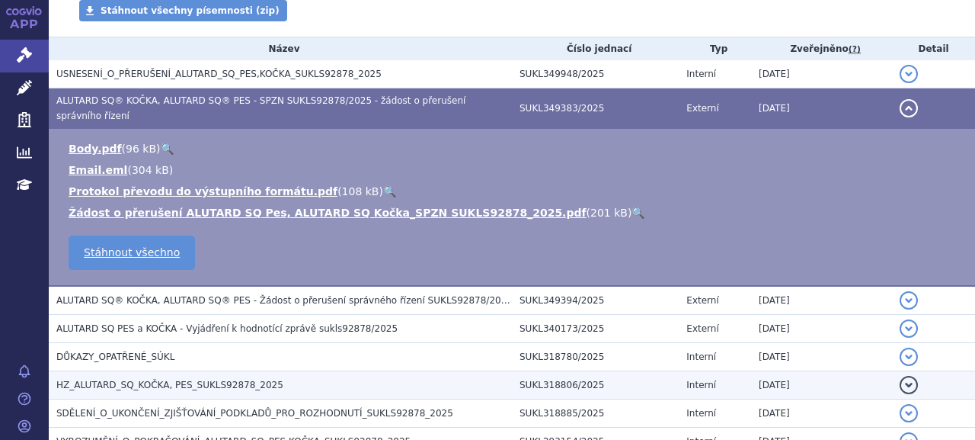
click at [142, 379] on span "HZ_ALUTARD_SQ_KOČKA, PES_SUKLS92878_2025" at bounding box center [169, 384] width 227 height 11
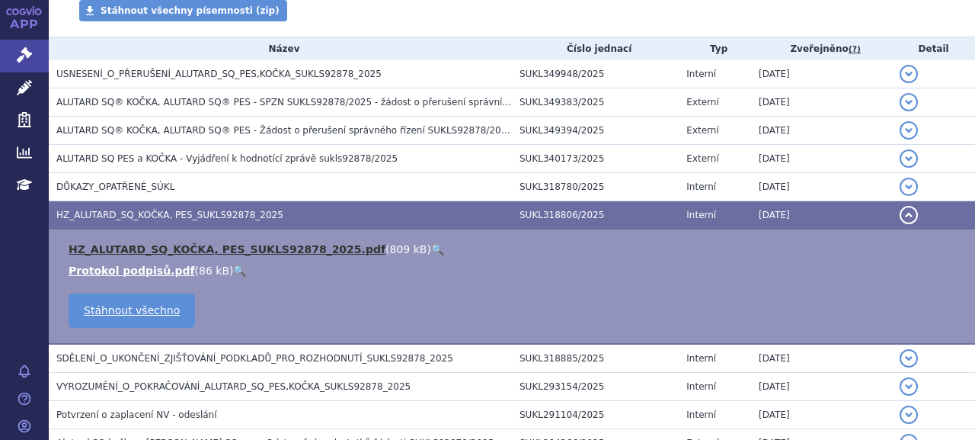
click at [131, 250] on link "HZ_ALUTARD_SQ_KOČKA, PES_SUKLS92878_2025.pdf" at bounding box center [227, 249] width 317 height 12
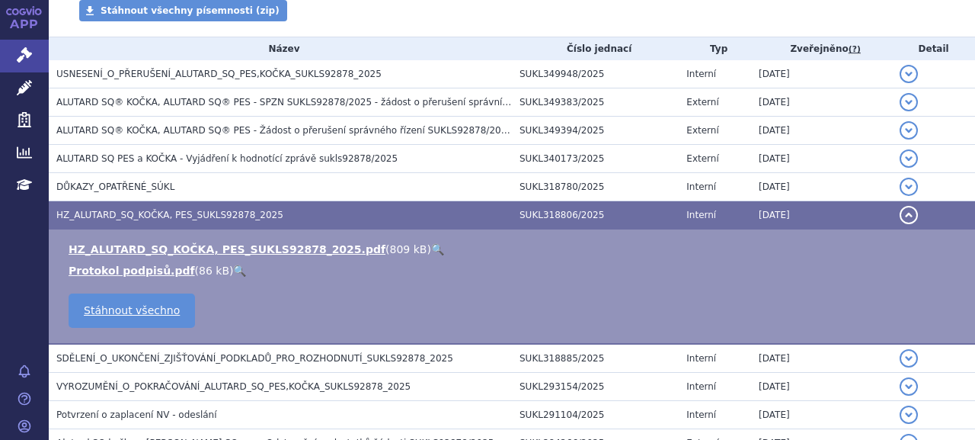
scroll to position [152, 0]
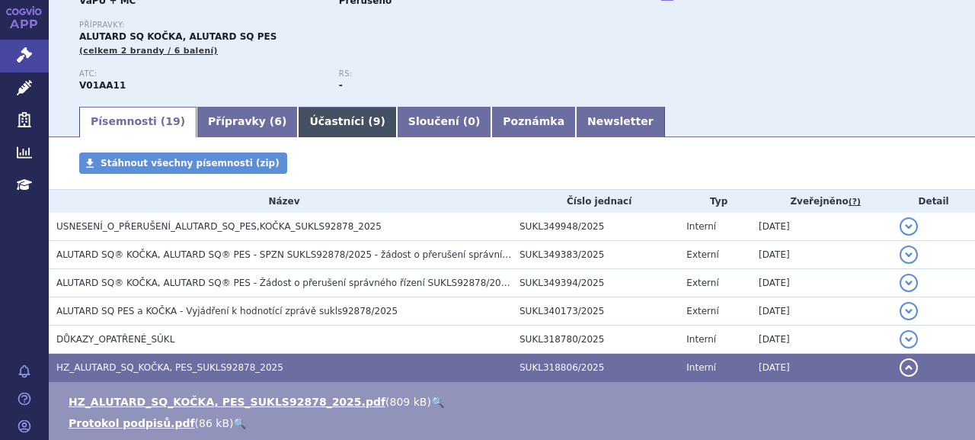
click at [315, 120] on link "Účastníci ( 9 )" at bounding box center [347, 122] width 98 height 30
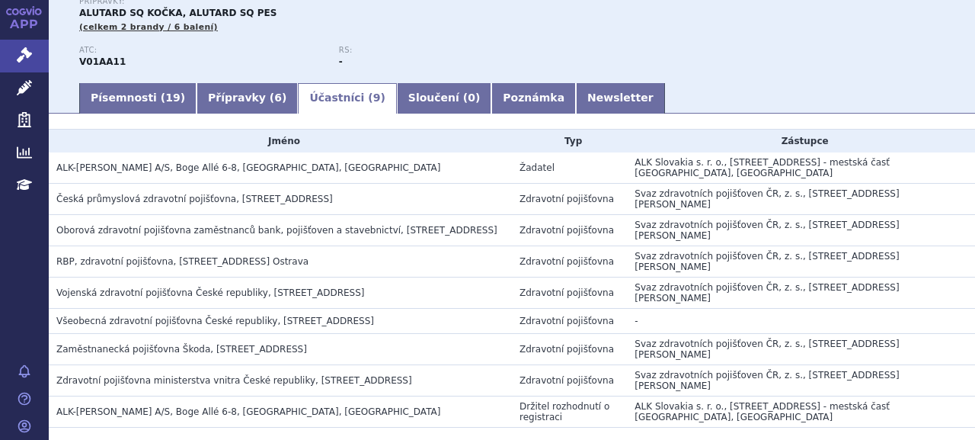
scroll to position [95, 0]
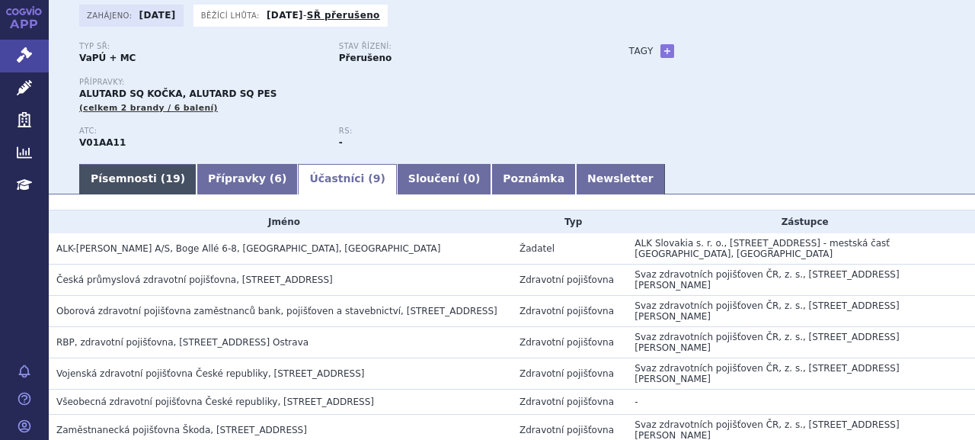
click at [131, 171] on link "Písemnosti ( 19 )" at bounding box center [137, 179] width 117 height 30
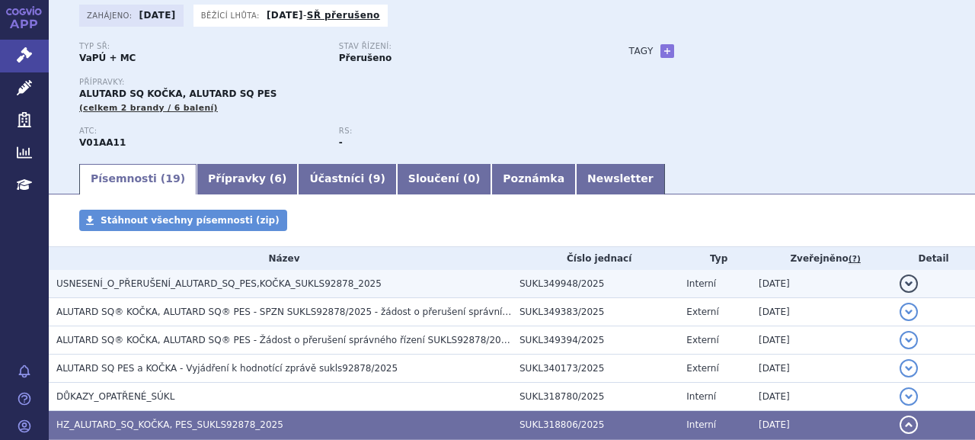
click at [255, 288] on span "USNESENÍ_O_PŘERUŠENÍ_ALUTARD_SQ_PES,KOČKA_SUKLS92878_2025" at bounding box center [218, 283] width 325 height 11
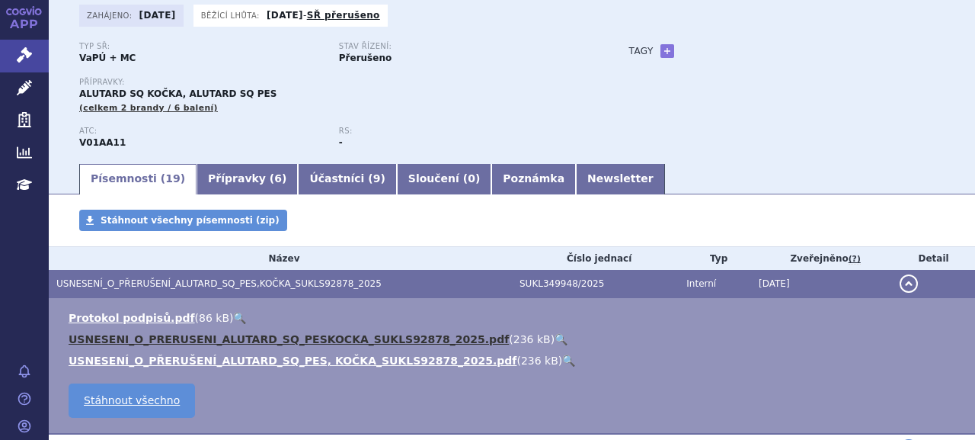
click at [205, 338] on link "USNESENI_O_PRERUSENI_ALUTARD_SQ_PESKOCKA_SUKLS92878_2025.pdf" at bounding box center [289, 339] width 440 height 12
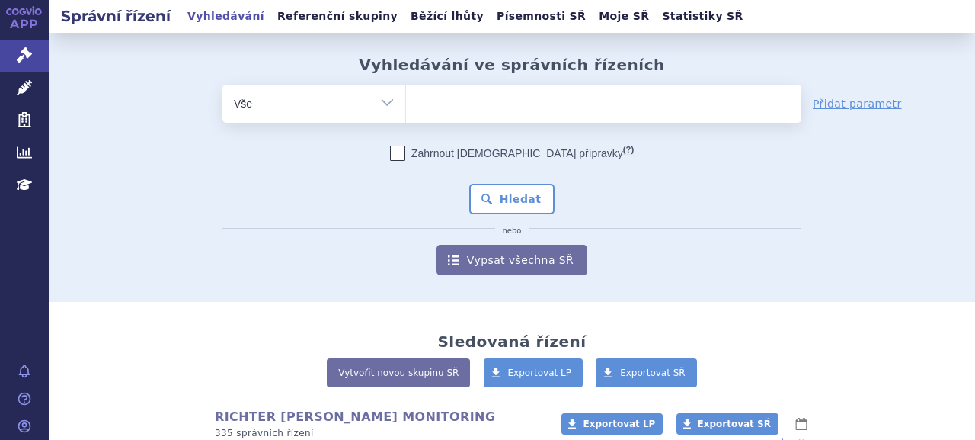
drag, startPoint x: 459, startPoint y: 98, endPoint x: 472, endPoint y: 86, distance: 17.8
click at [459, 98] on ul at bounding box center [604, 101] width 396 height 32
click at [406, 98] on select at bounding box center [405, 103] width 1 height 38
type input "ze"
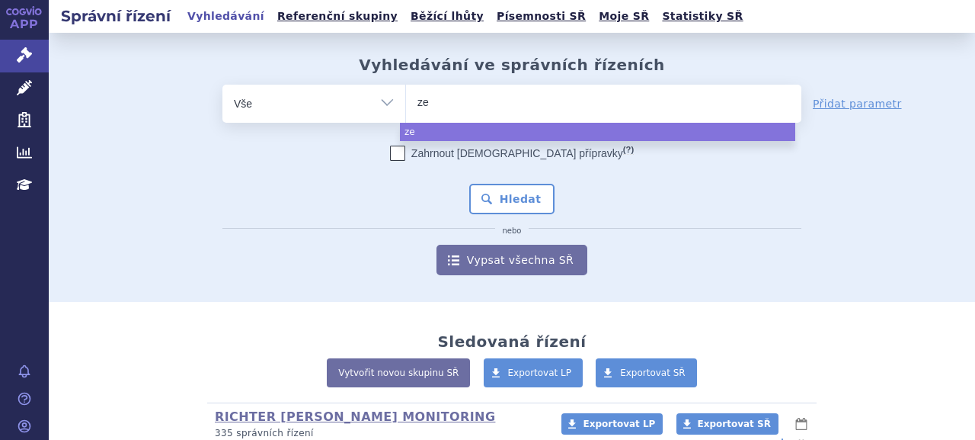
type input "zen"
type input "zeno"
type input "zenon"
type input "zenon n"
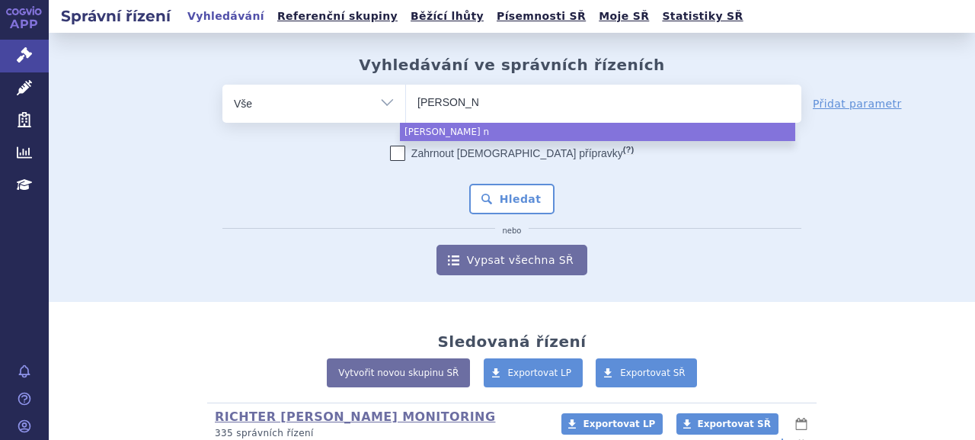
type input "zenon ne"
type input "zenon neo"
select select "zenon neo"
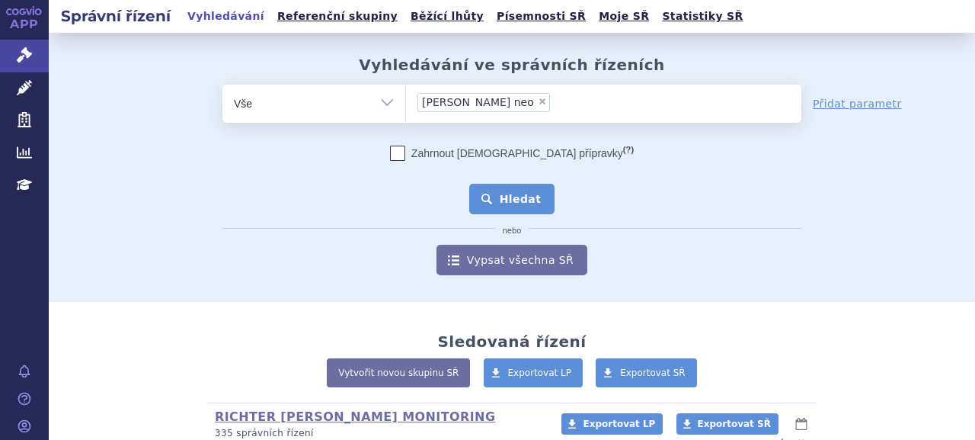
click at [513, 188] on button "Hledat" at bounding box center [512, 199] width 86 height 30
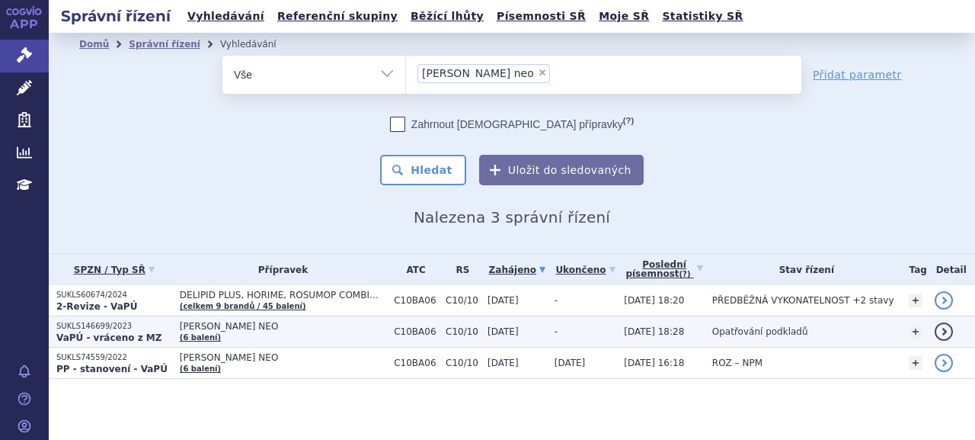
click at [124, 335] on strong "VaPÚ - vráceno z MZ" at bounding box center [108, 337] width 105 height 11
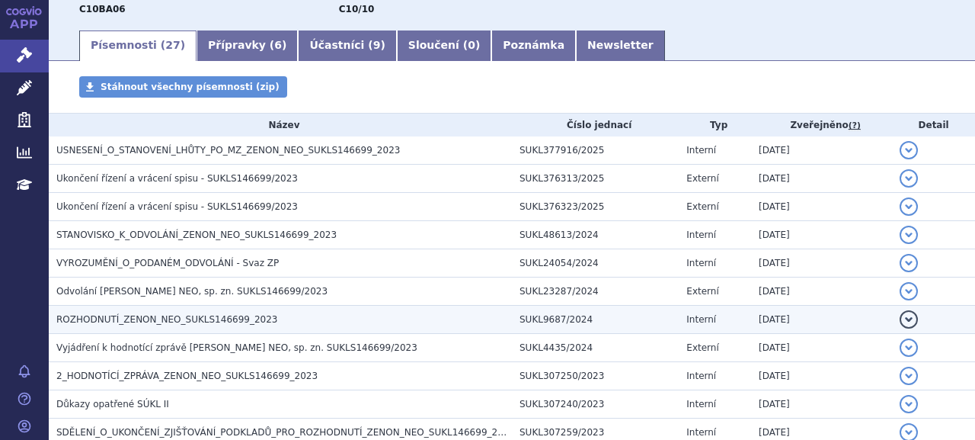
scroll to position [76, 0]
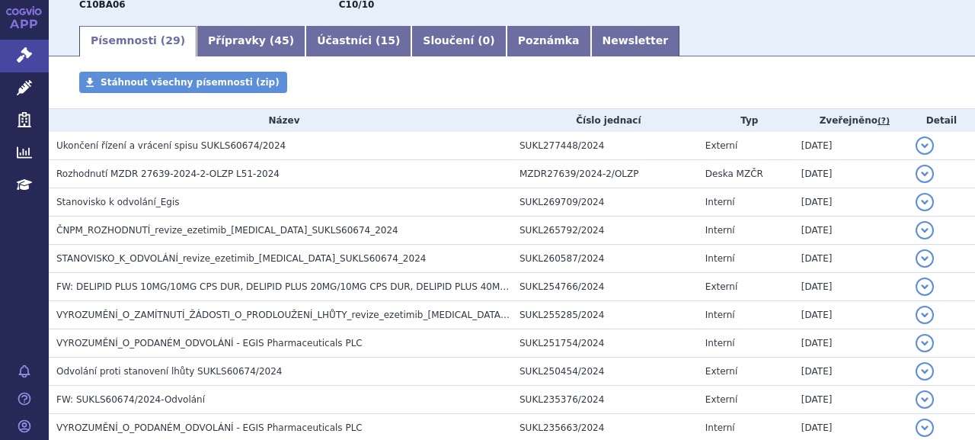
scroll to position [152, 0]
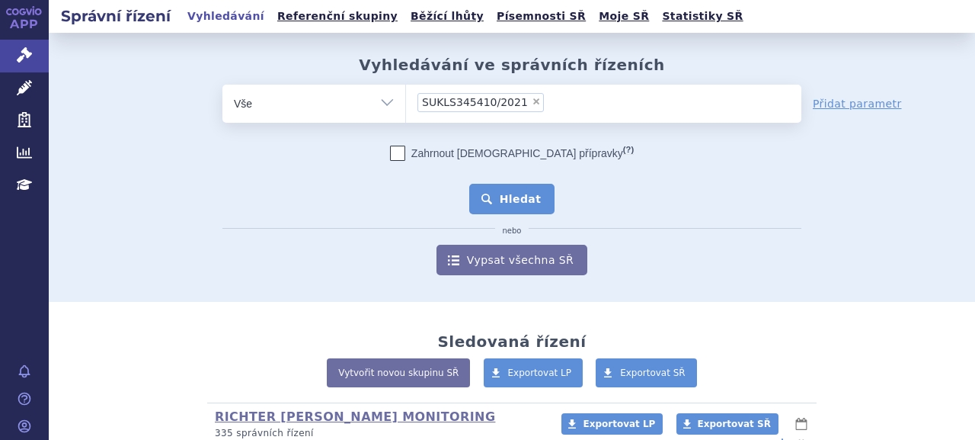
click at [504, 197] on button "Hledat" at bounding box center [512, 199] width 86 height 30
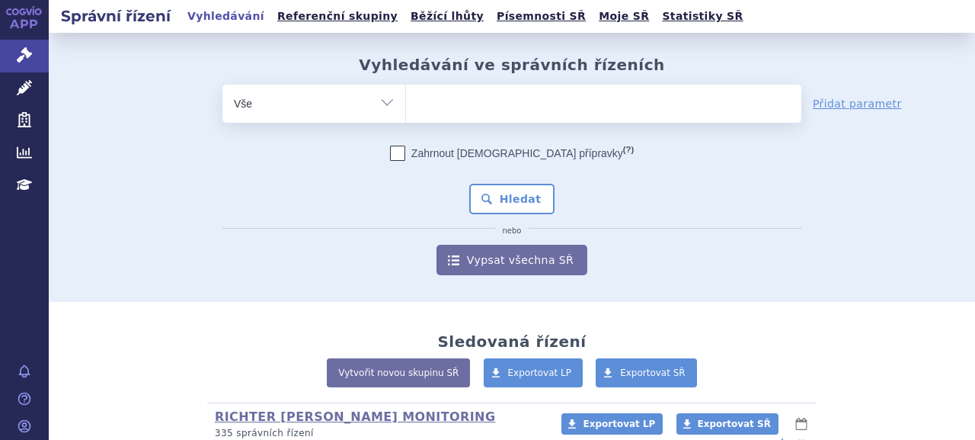
click at [697, 114] on ul at bounding box center [604, 101] width 396 height 32
click at [406, 114] on select at bounding box center [405, 103] width 1 height 38
paste input "SUKLS222268/2021"
type input "SUKLS222268/2021"
select select "SUKLS222268/2021"
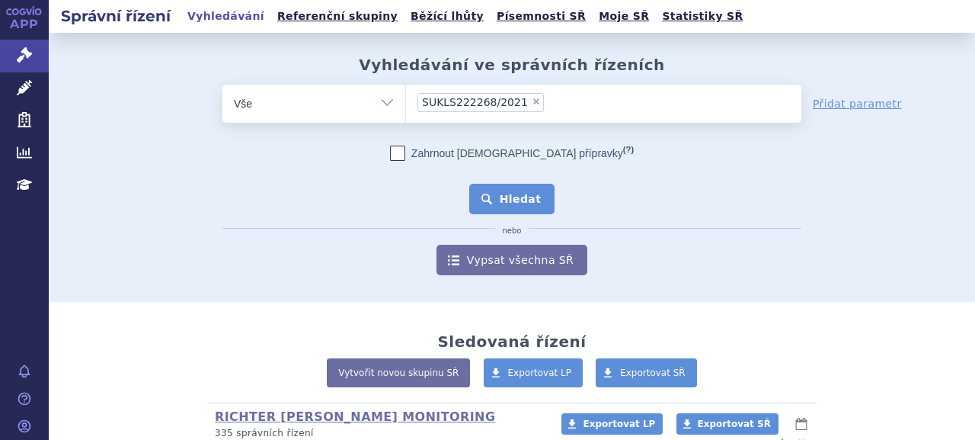
click at [485, 187] on button "Hledat" at bounding box center [512, 199] width 86 height 30
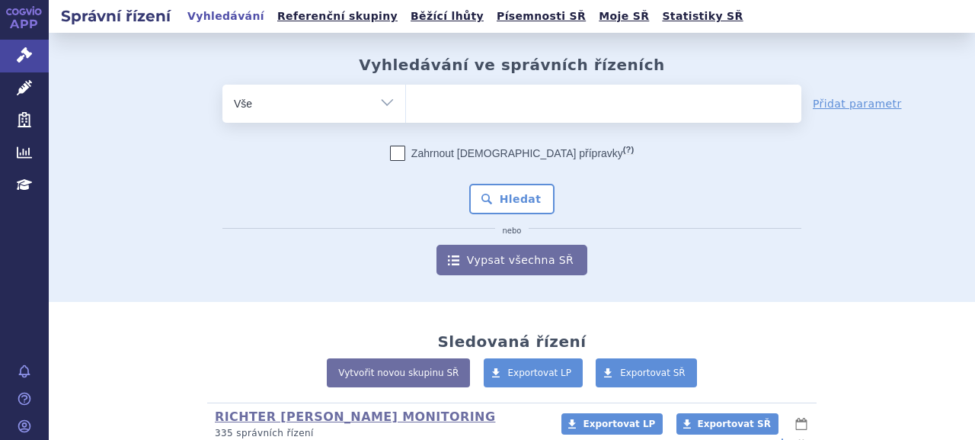
drag, startPoint x: 546, startPoint y: 78, endPoint x: 544, endPoint y: 86, distance: 7.8
click at [544, 86] on div "Vyhledávání ve správních řízeních odstranit Vše Spisová značka Od" at bounding box center [512, 165] width 927 height 219
click at [544, 89] on ul at bounding box center [604, 101] width 396 height 32
click at [406, 89] on select at bounding box center [405, 103] width 1 height 38
paste input "SUKLS209443/2020"
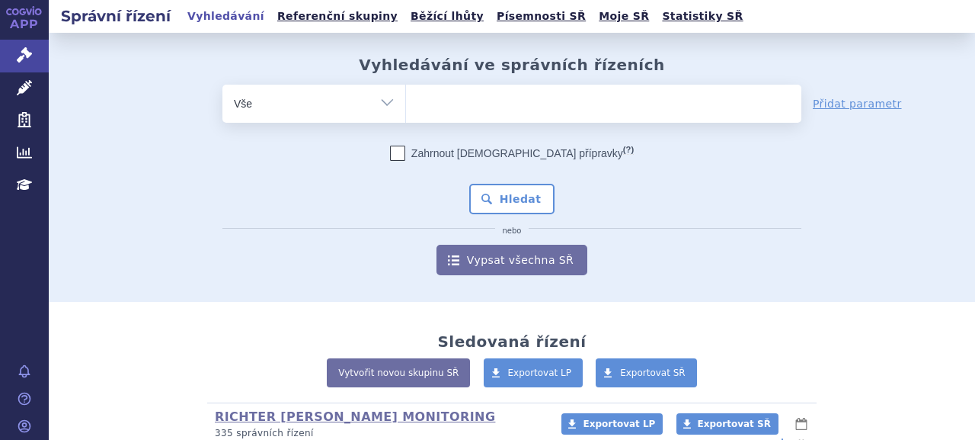
type input "SUKLS209443/2020"
select select "SUKLS209443/2020"
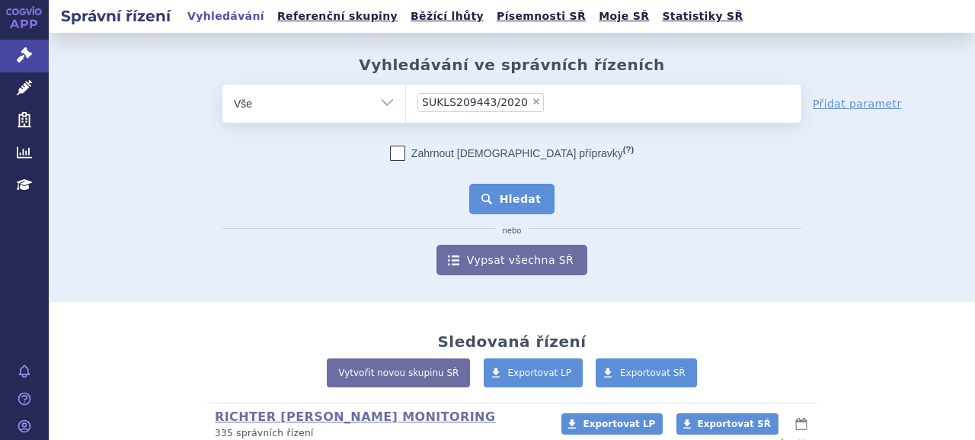
click at [502, 197] on button "Hledat" at bounding box center [512, 199] width 86 height 30
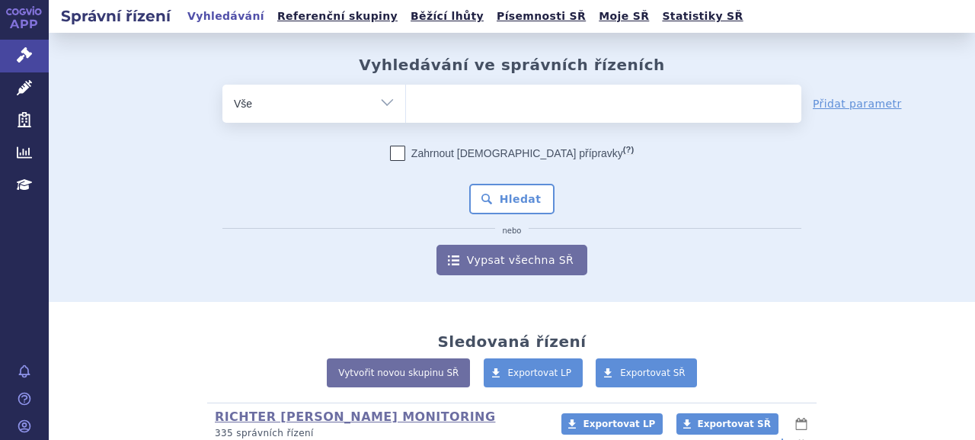
click at [539, 104] on ul at bounding box center [604, 101] width 396 height 32
click at [406, 104] on select at bounding box center [405, 103] width 1 height 38
paste input "SUKLS128339/2022"
type input "SUKLS128339/2022"
select select "SUKLS128339/2022"
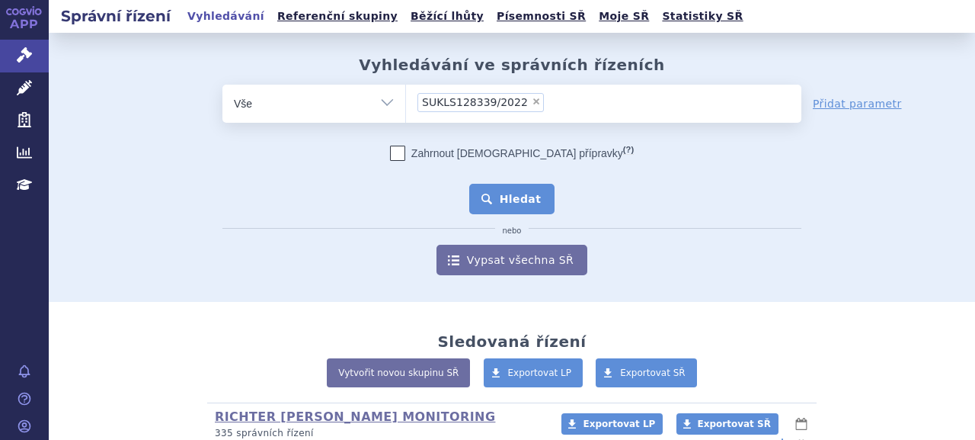
click at [520, 191] on button "Hledat" at bounding box center [512, 199] width 86 height 30
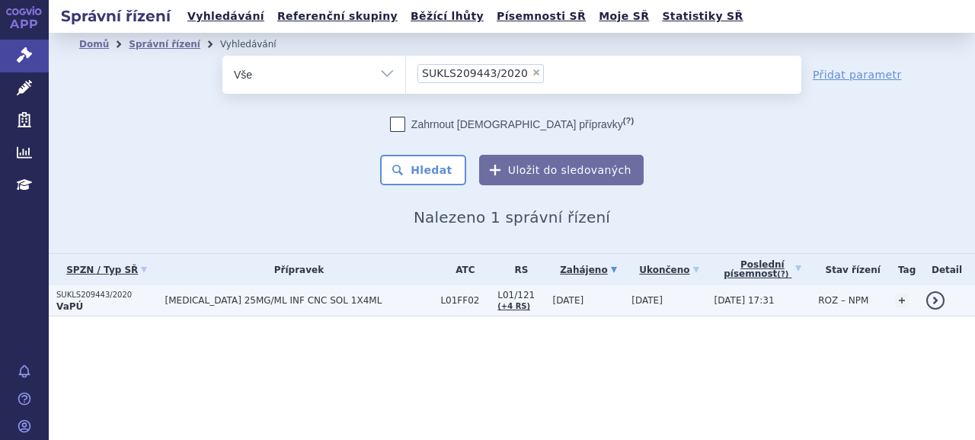
click at [102, 299] on p "SUKLS209443/2020" at bounding box center [106, 295] width 101 height 11
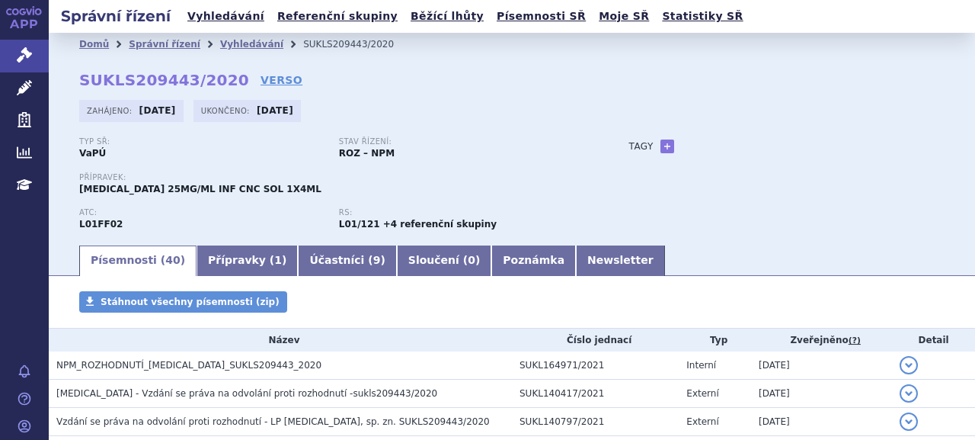
scroll to position [481, 0]
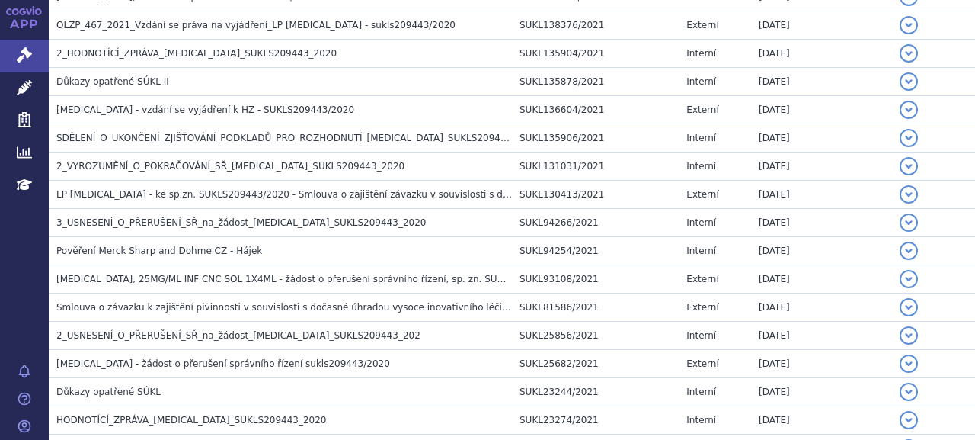
click at [239, 219] on span "3_USNESENÍ_O_PŘERUŠENÍ_SŘ_na_žádost_[MEDICAL_DATA]_SUKLS209443_2020" at bounding box center [241, 222] width 370 height 11
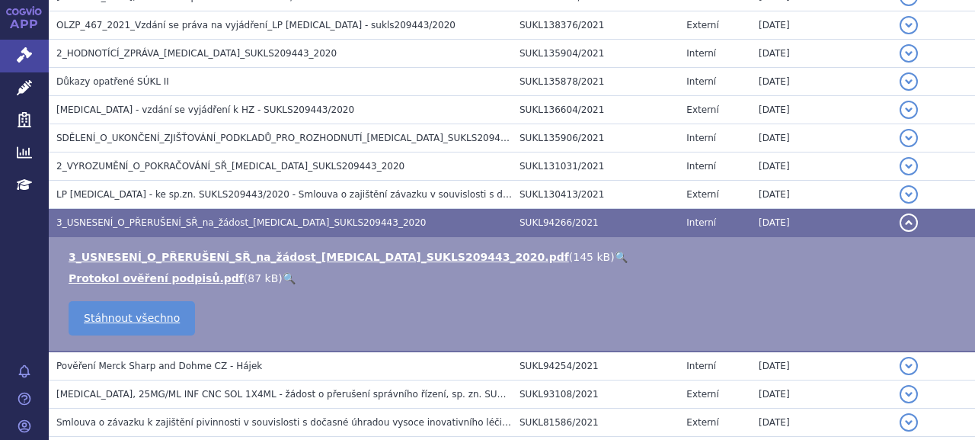
scroll to position [596, 0]
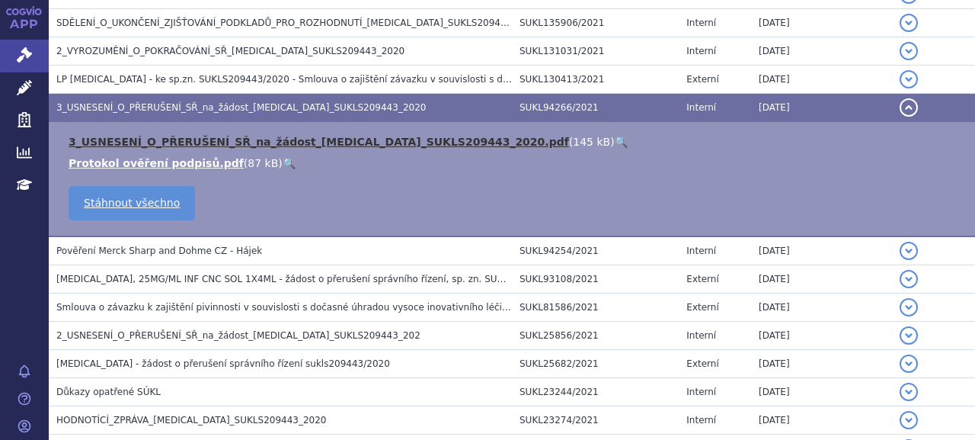
click at [235, 136] on link "3_USNESENÍ_O_PŘERUŠENÍ_SŘ_na_žádost_[MEDICAL_DATA]_SUKLS209443_2020.pdf" at bounding box center [319, 142] width 501 height 12
click at [195, 136] on link "3_USNESENÍ_O_PŘERUŠENÍ_SŘ_na_žádost_[MEDICAL_DATA]_SUKLS209443_2020.pdf" at bounding box center [319, 142] width 501 height 12
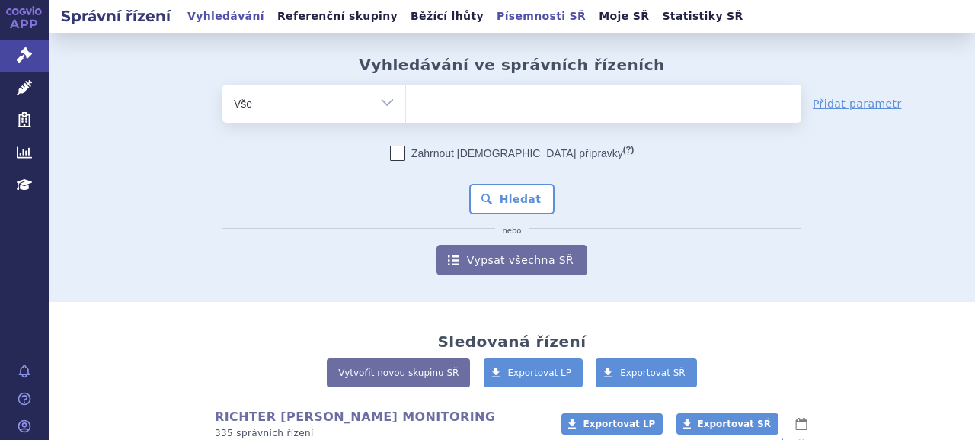
click at [469, 89] on ul at bounding box center [604, 101] width 396 height 32
click at [406, 89] on select at bounding box center [405, 103] width 1 height 38
click at [492, 15] on link "Písemnosti SŘ" at bounding box center [541, 16] width 98 height 21
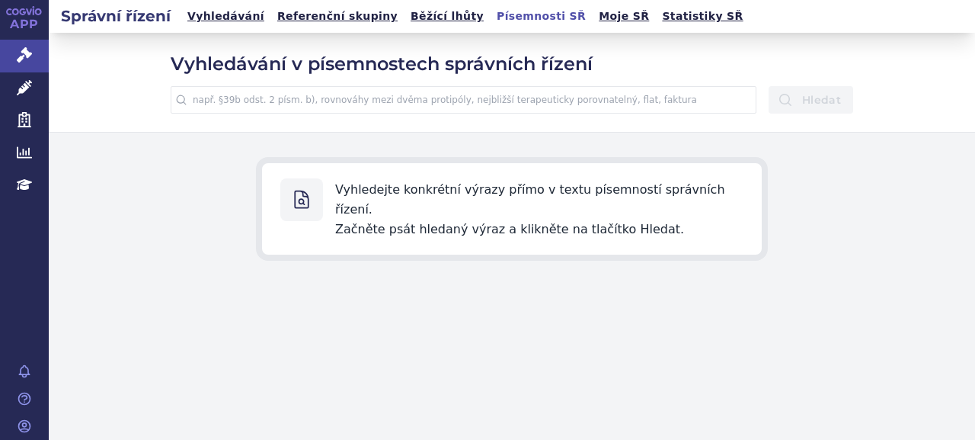
click at [462, 105] on input "text" at bounding box center [464, 99] width 586 height 27
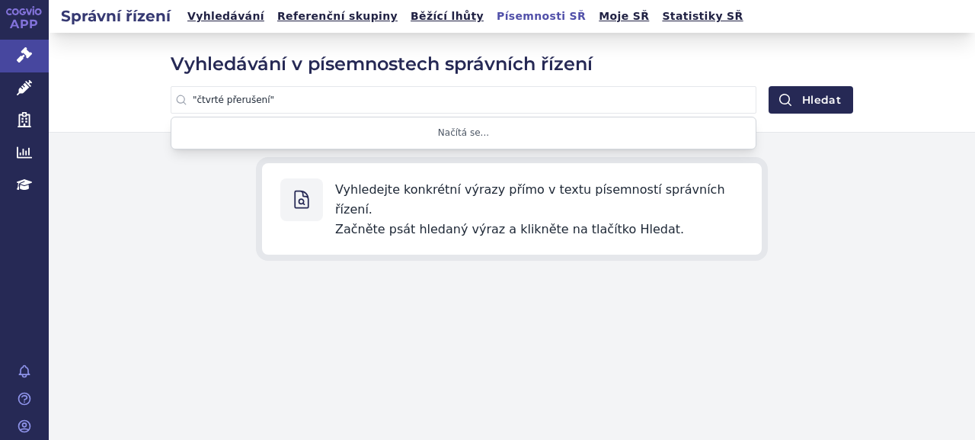
type input ""čtvrté přerušení""
click at [769, 86] on button "Hledat" at bounding box center [811, 99] width 85 height 27
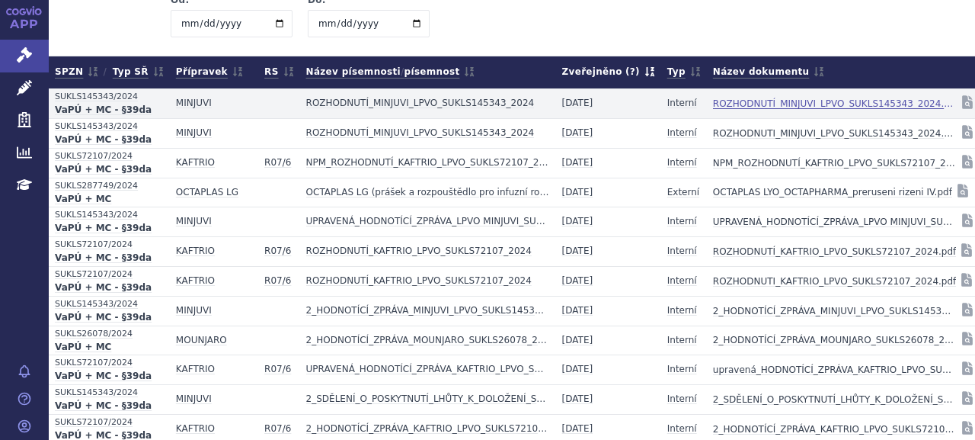
scroll to position [152, 0]
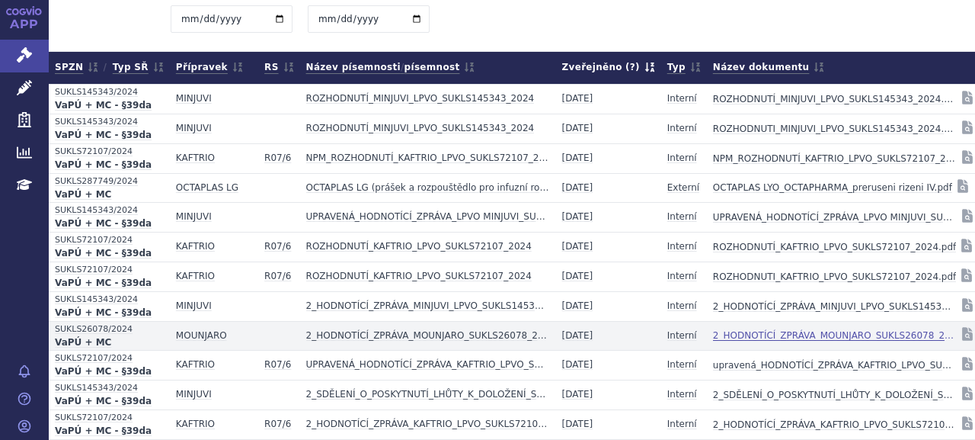
click at [713, 335] on link "2_HODNOTÍCÍ_ZPRÁVA_MOUNJARO_SUKLS26078_2024.pdf" at bounding box center [835, 335] width 244 height 21
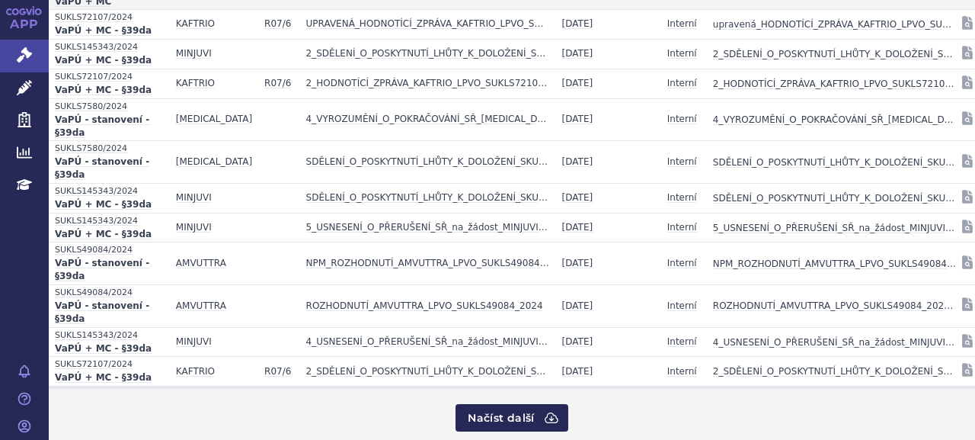
scroll to position [503, 0]
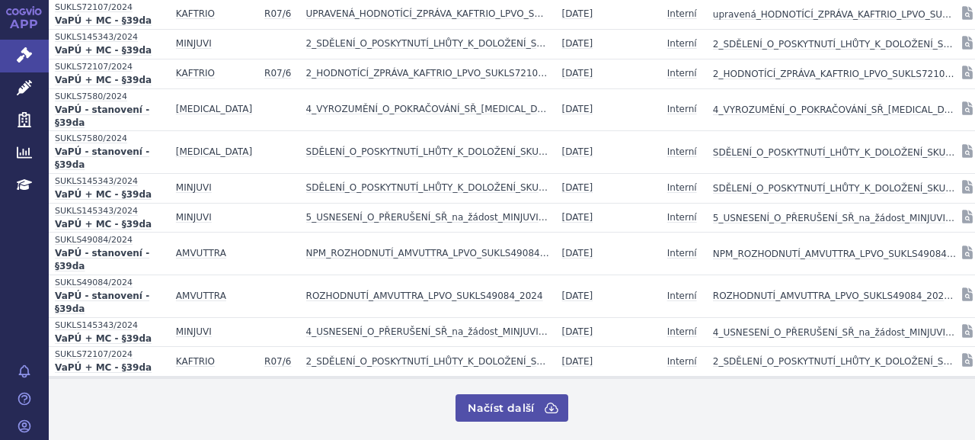
click at [466, 402] on button "Načíst další" at bounding box center [512, 407] width 112 height 27
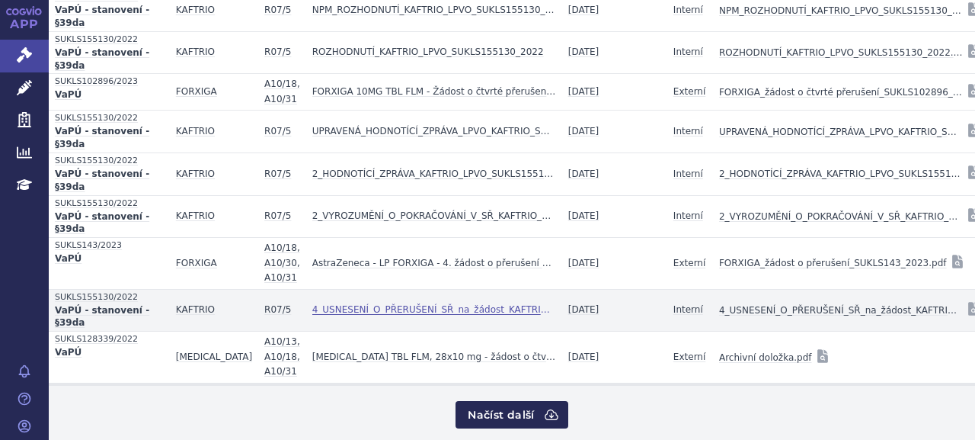
scroll to position [1280, 0]
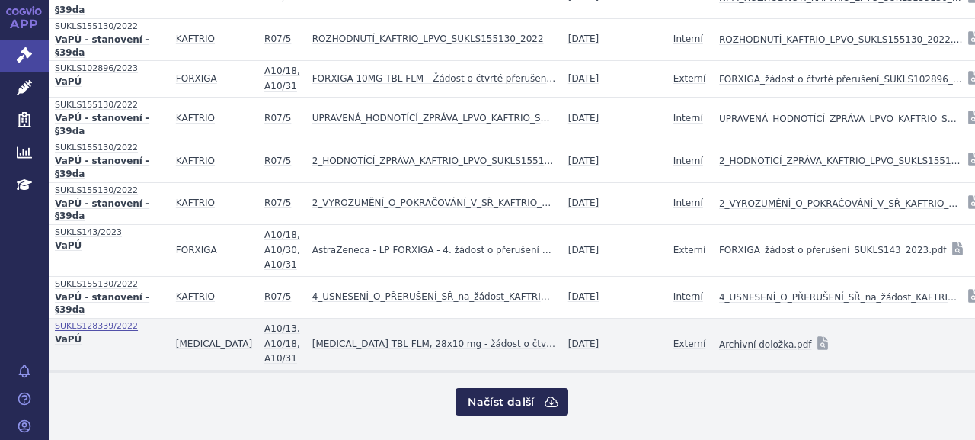
click at [87, 319] on span "SUKLS128339/2022" at bounding box center [109, 326] width 109 height 14
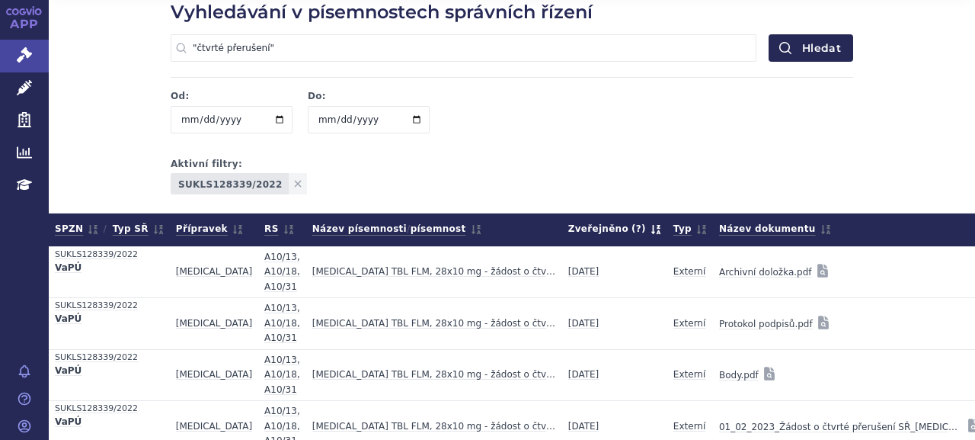
scroll to position [76, 0]
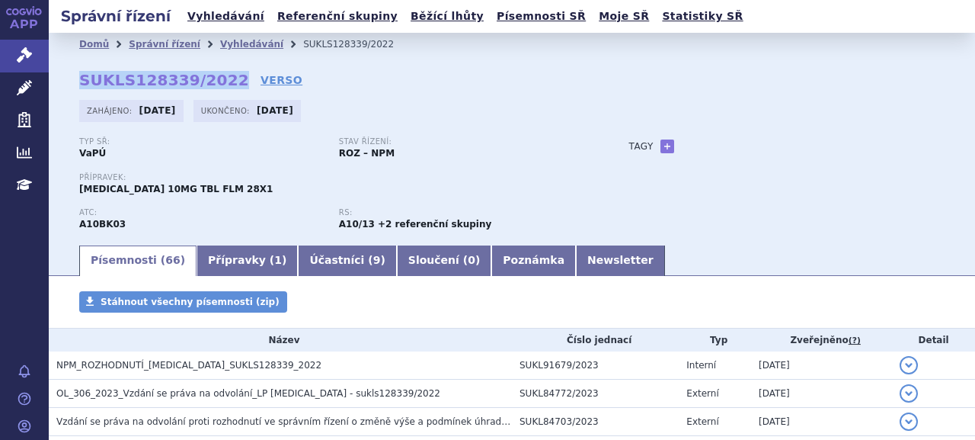
drag, startPoint x: 81, startPoint y: 85, endPoint x: 218, endPoint y: 79, distance: 137.3
click at [218, 79] on strong "SUKLS128339/2022" at bounding box center [164, 80] width 170 height 18
copy strong "SUKLS128339/2022"
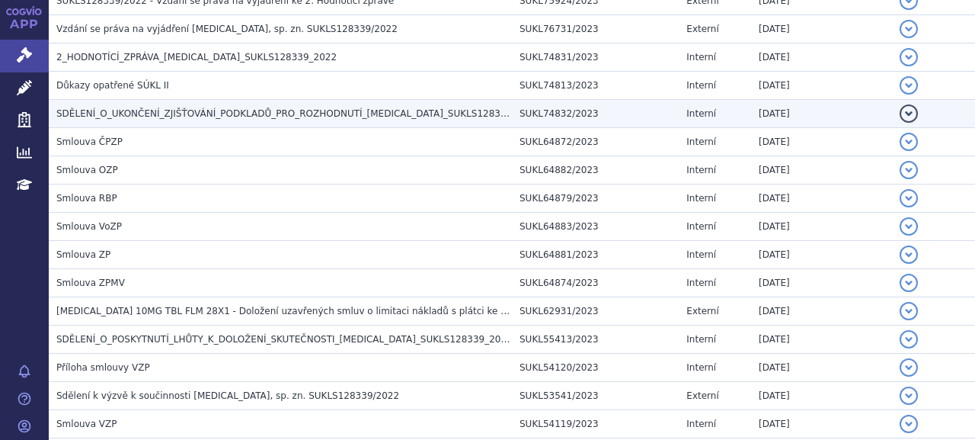
scroll to position [956, 0]
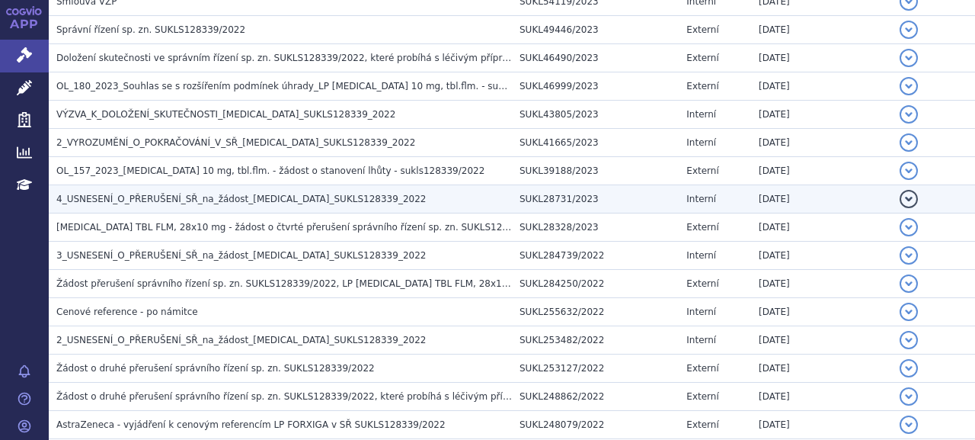
click at [245, 195] on span "4_USNESENÍ_O_PŘERUŠENÍ_SŘ_na_žádost_[MEDICAL_DATA]_SUKLS128339_2022" at bounding box center [241, 199] width 370 height 11
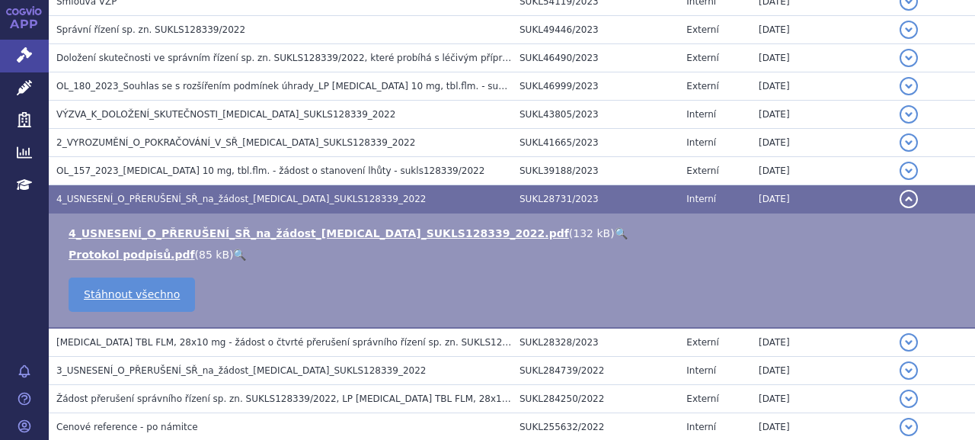
scroll to position [1071, 0]
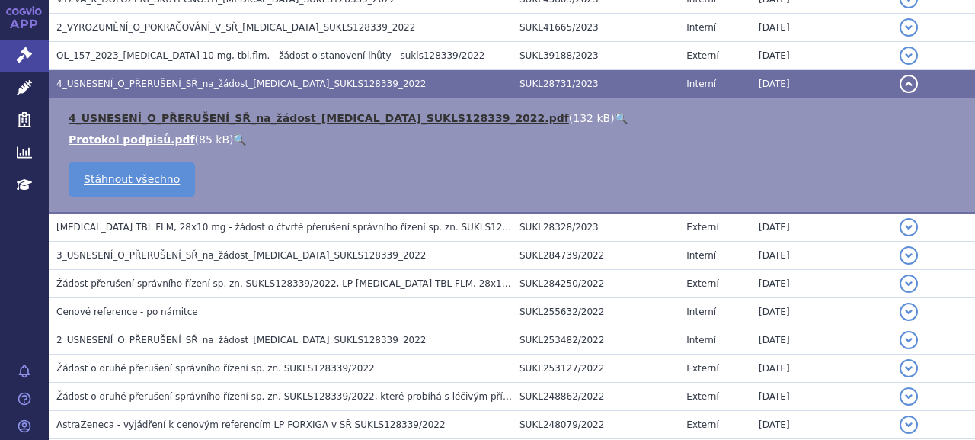
click at [200, 112] on link "4_USNESENÍ_O_PŘERUŠENÍ_SŘ_na_žádost_[MEDICAL_DATA]_SUKLS128339_2022.pdf" at bounding box center [319, 118] width 501 height 12
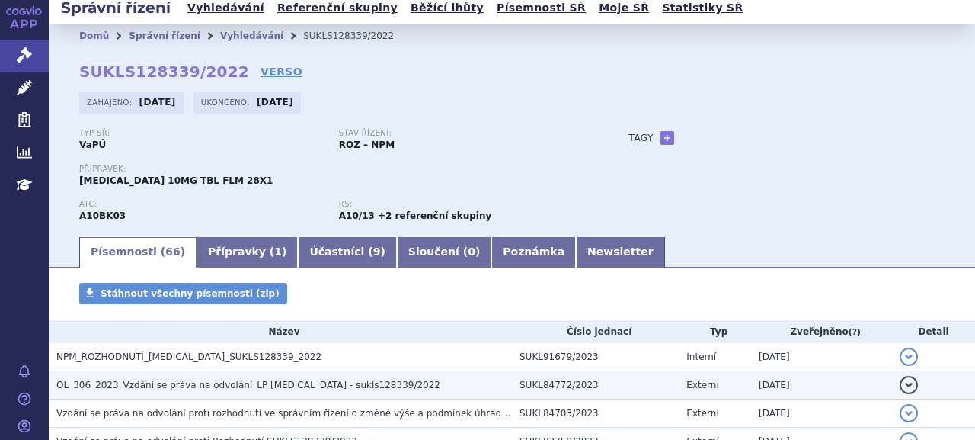
scroll to position [4, 0]
